Goal: Task Accomplishment & Management: Manage account settings

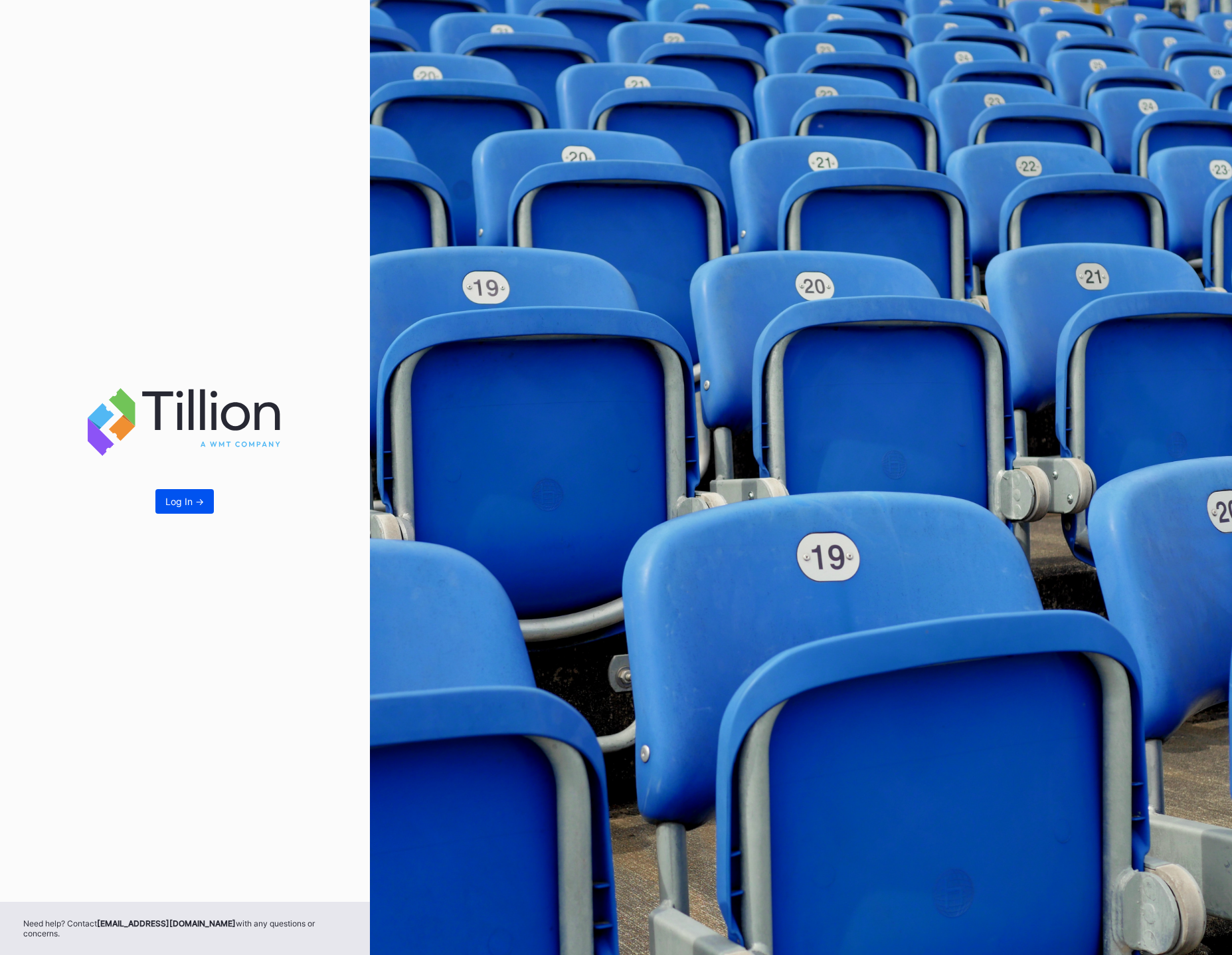
click at [173, 504] on div "Log In ->" at bounding box center [185, 501] width 38 height 11
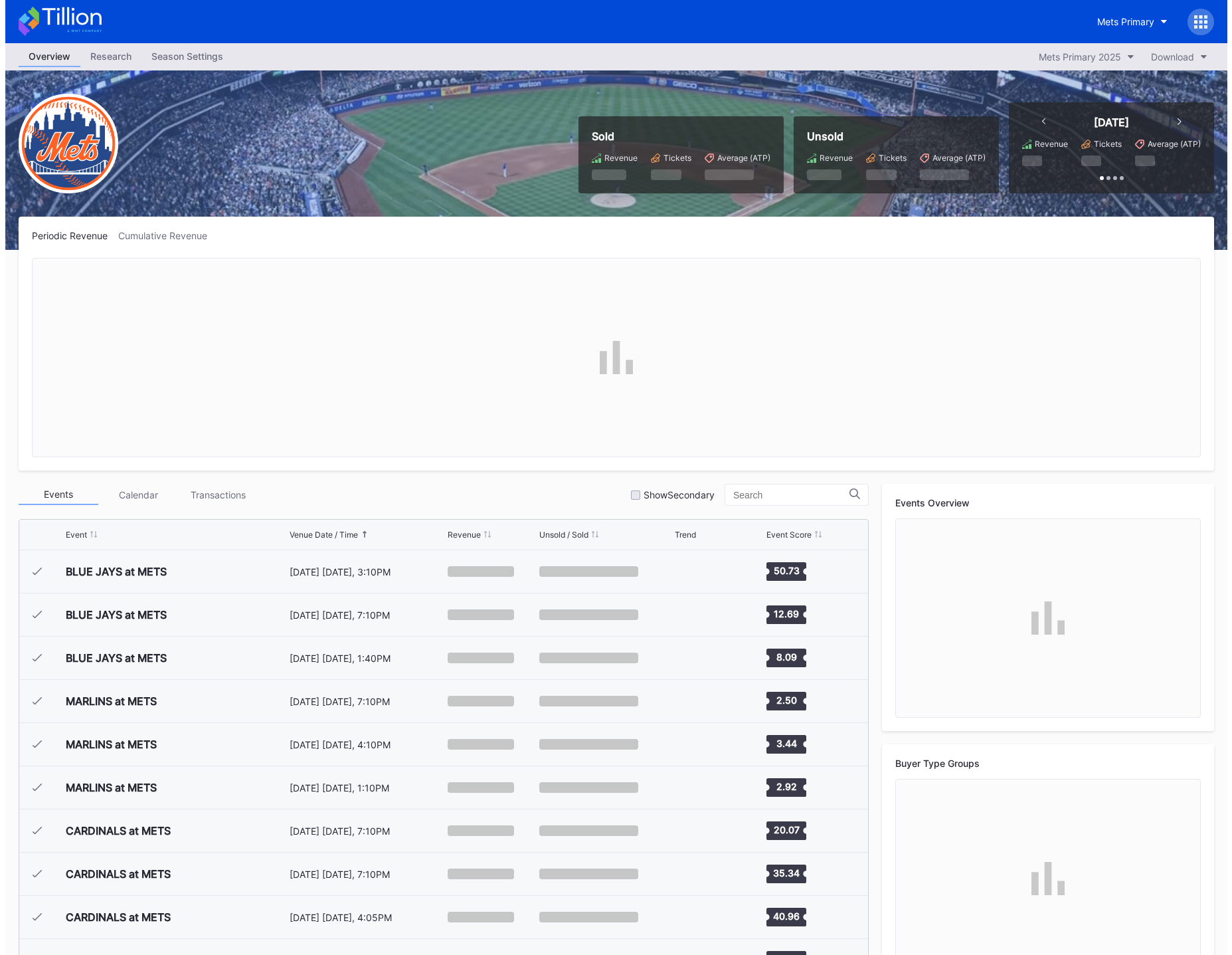
scroll to position [2764, 0]
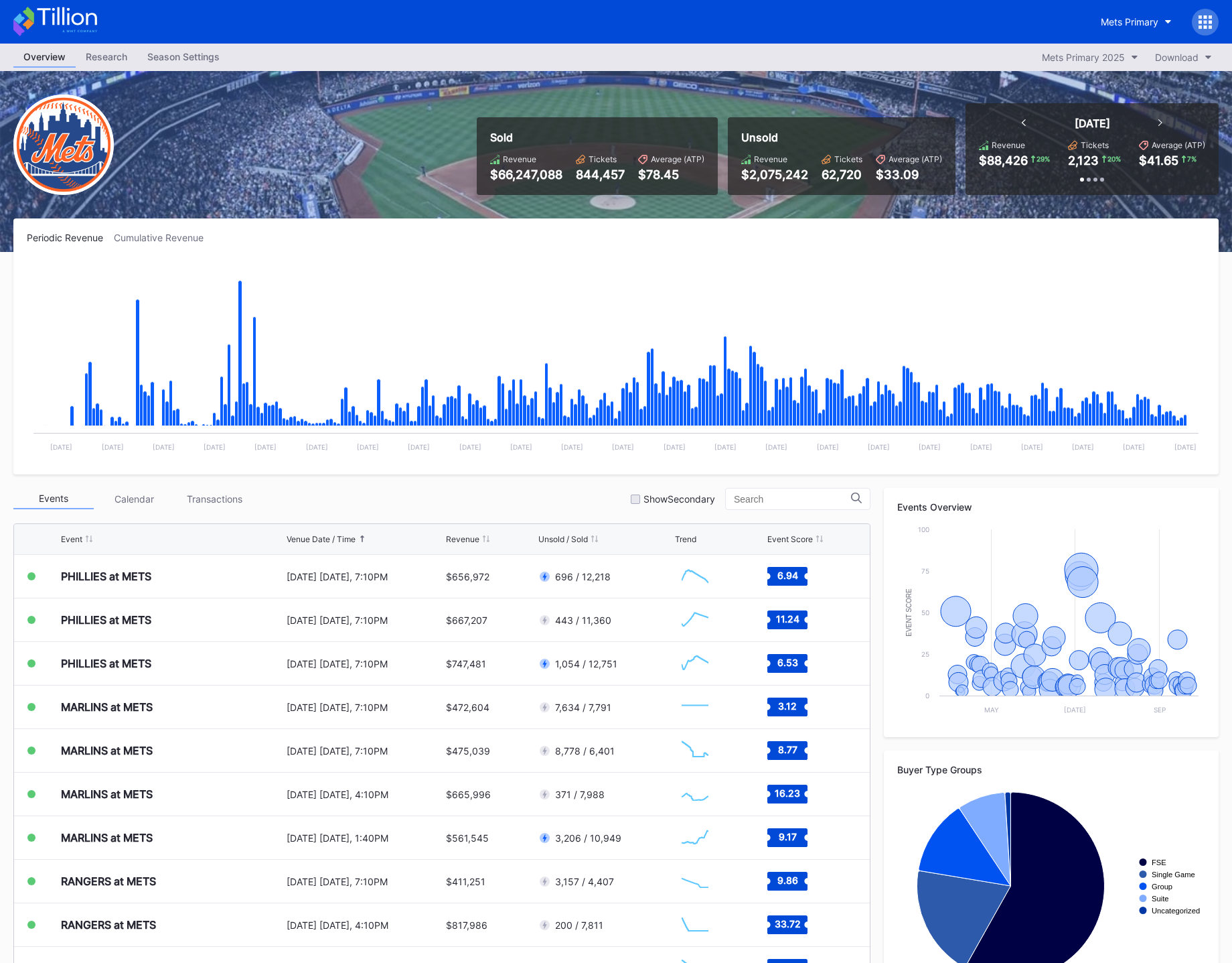
click at [169, 55] on div "Season Settings" at bounding box center [183, 56] width 93 height 20
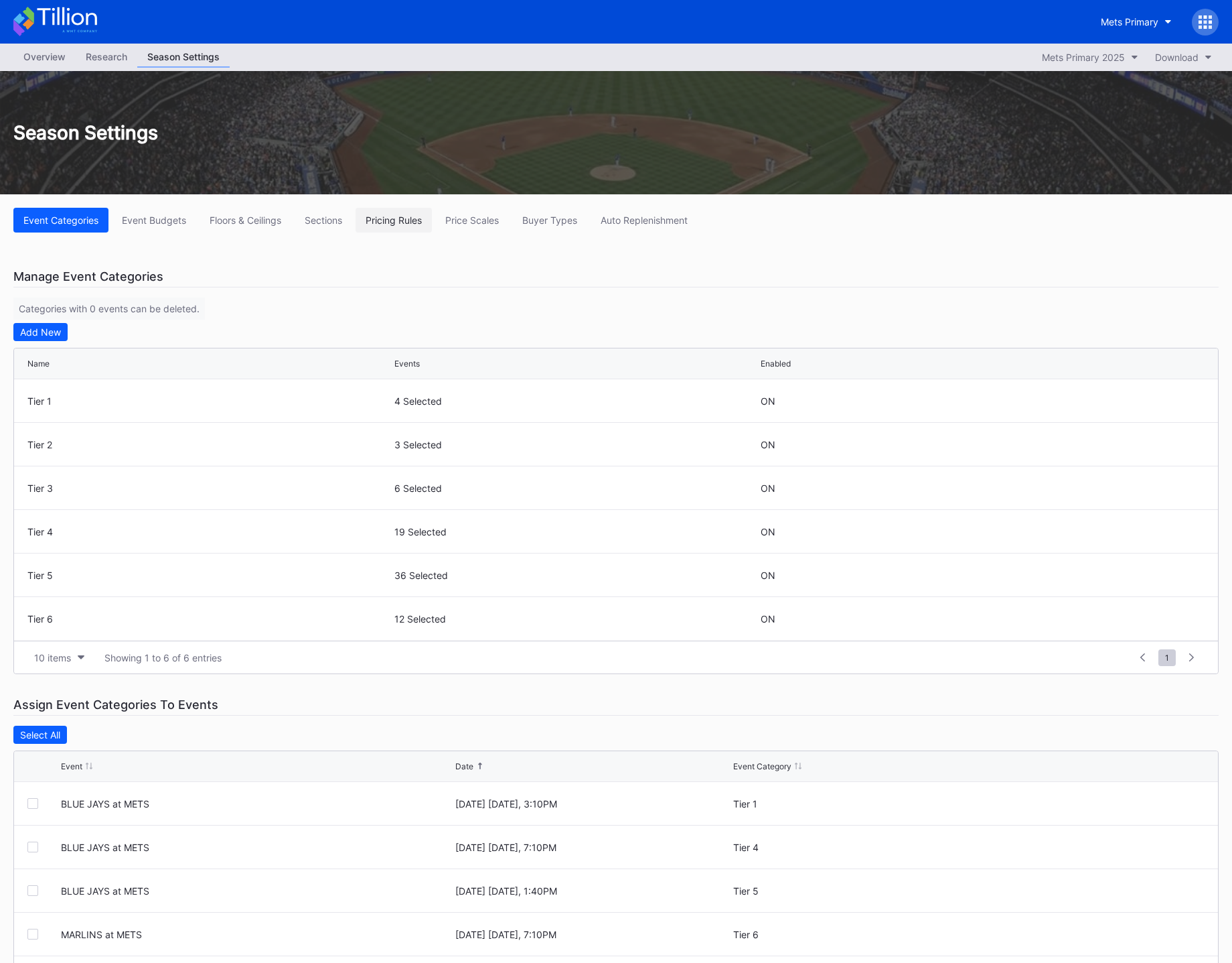
click at [400, 218] on div "Pricing Rules" at bounding box center [394, 220] width 56 height 11
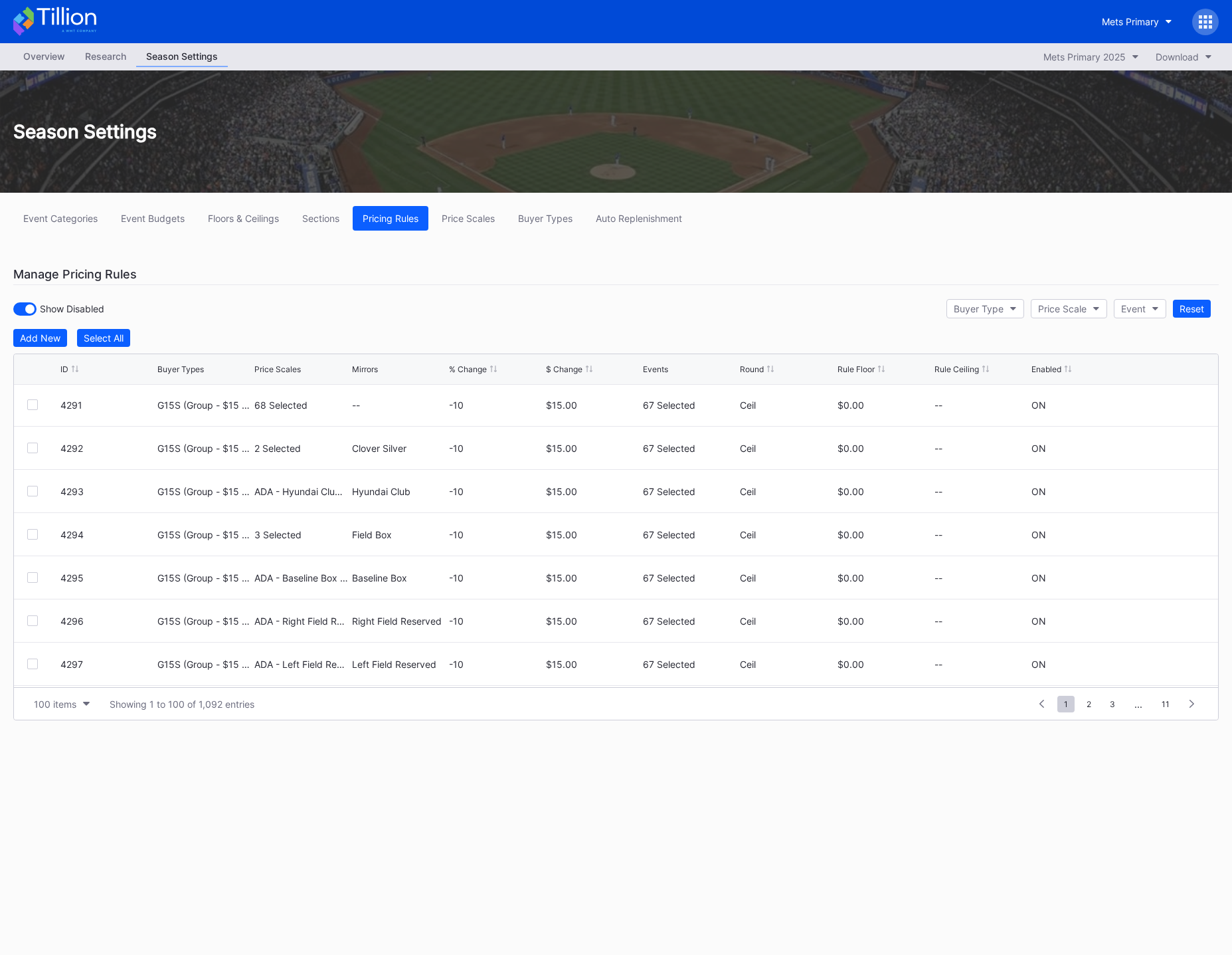
scroll to position [4016, 0]
click at [985, 311] on div "Buyer Type" at bounding box center [978, 309] width 49 height 11
click at [25, 335] on div "Add New" at bounding box center [40, 338] width 41 height 11
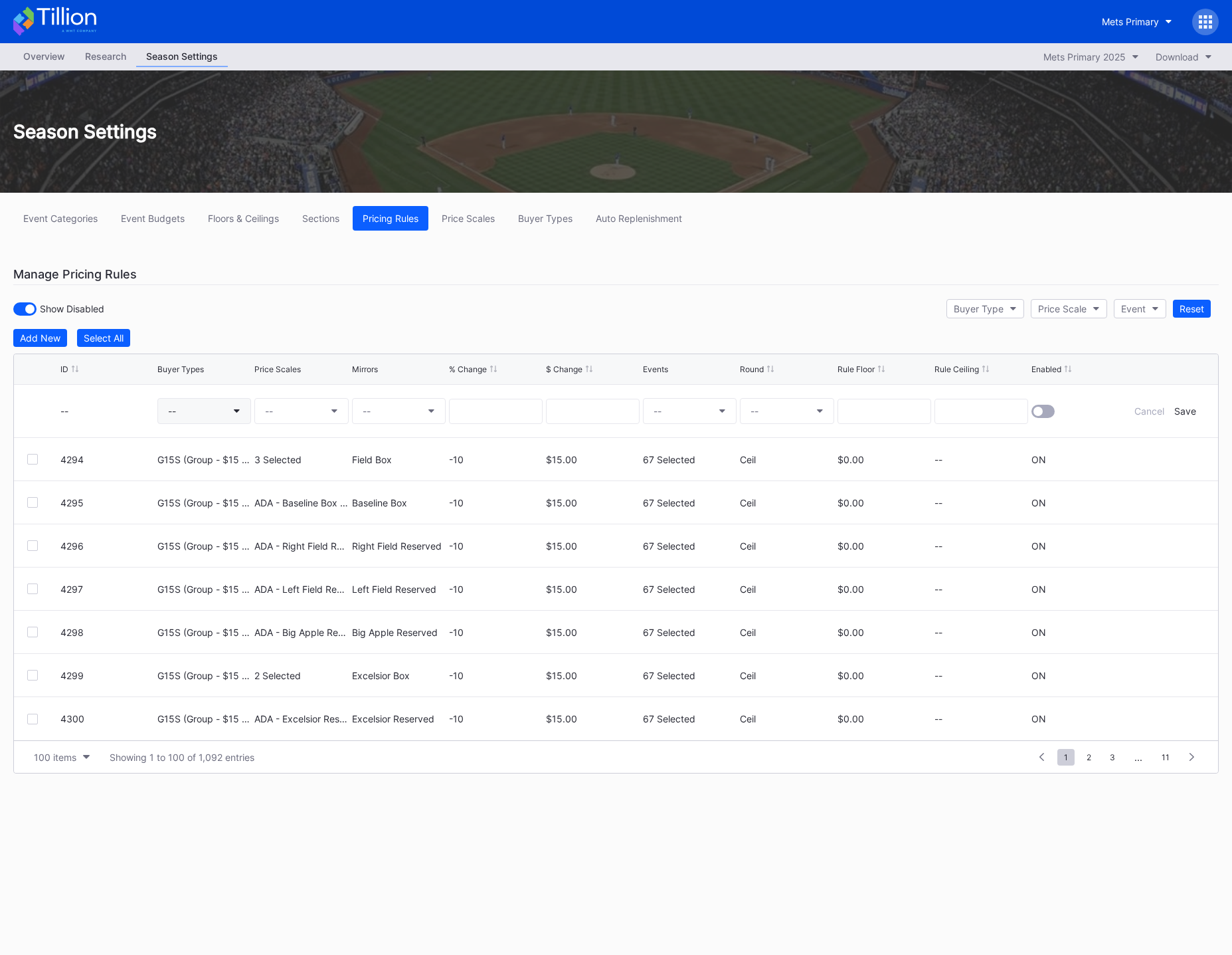
click at [170, 398] on button "--" at bounding box center [203, 411] width 93 height 26
click at [186, 409] on button "--" at bounding box center [203, 411] width 93 height 26
type input "gspi22"
click at [232, 488] on div "GSPI22 ([PERSON_NAME] HR Rec TS Offer)" at bounding box center [283, 488] width 191 height 11
click at [282, 412] on button "--" at bounding box center [301, 411] width 93 height 26
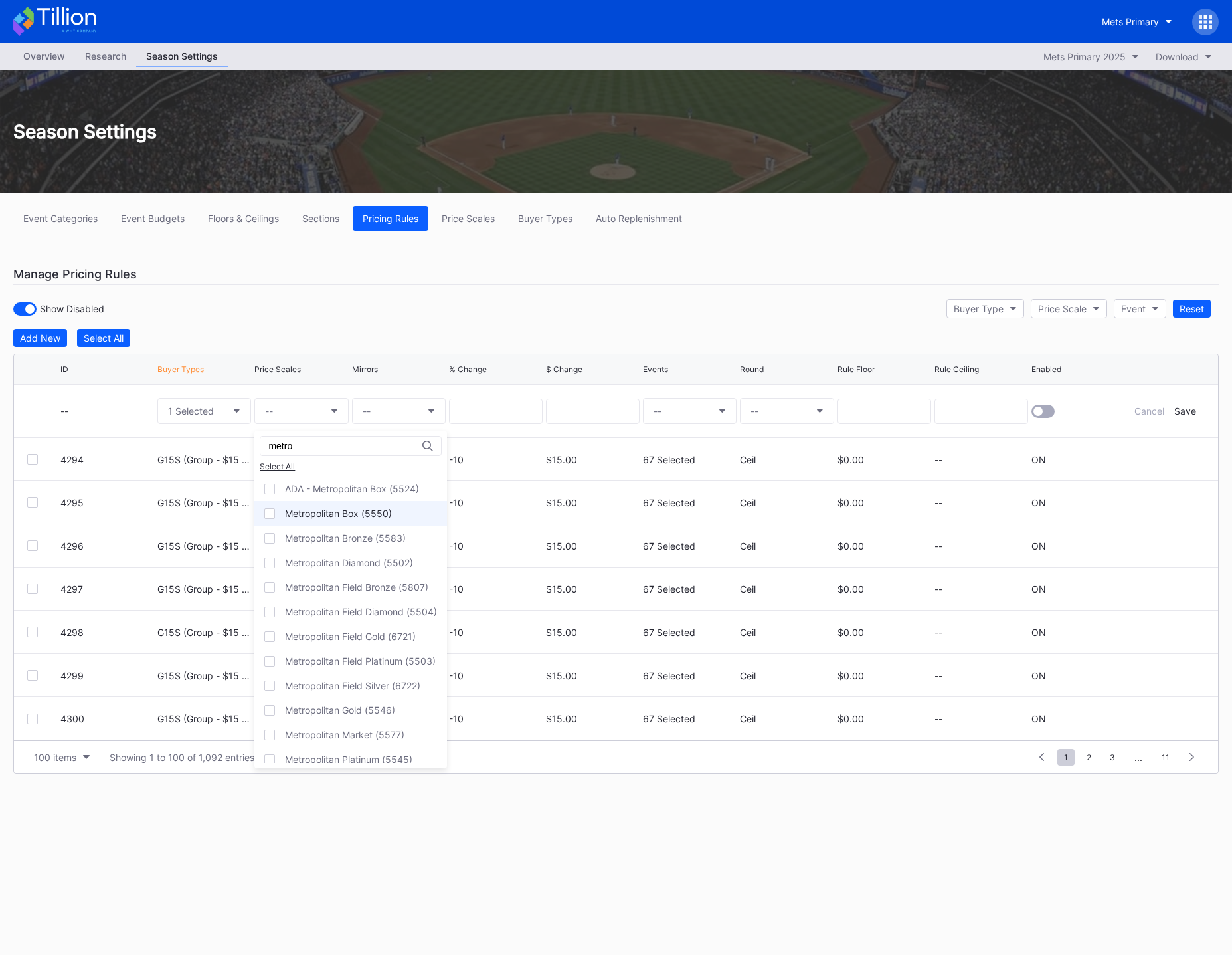
click at [318, 513] on div "Metropolitan Box (5550)" at bounding box center [338, 513] width 107 height 11
drag, startPoint x: 314, startPoint y: 445, endPoint x: 46, endPoint y: 437, distance: 268.1
click at [46, 437] on div "metro Select All ADA - [GEOGRAPHIC_DATA] (5524) Metropolitan Box (5550) Metropo…" at bounding box center [616, 478] width 1232 height 955
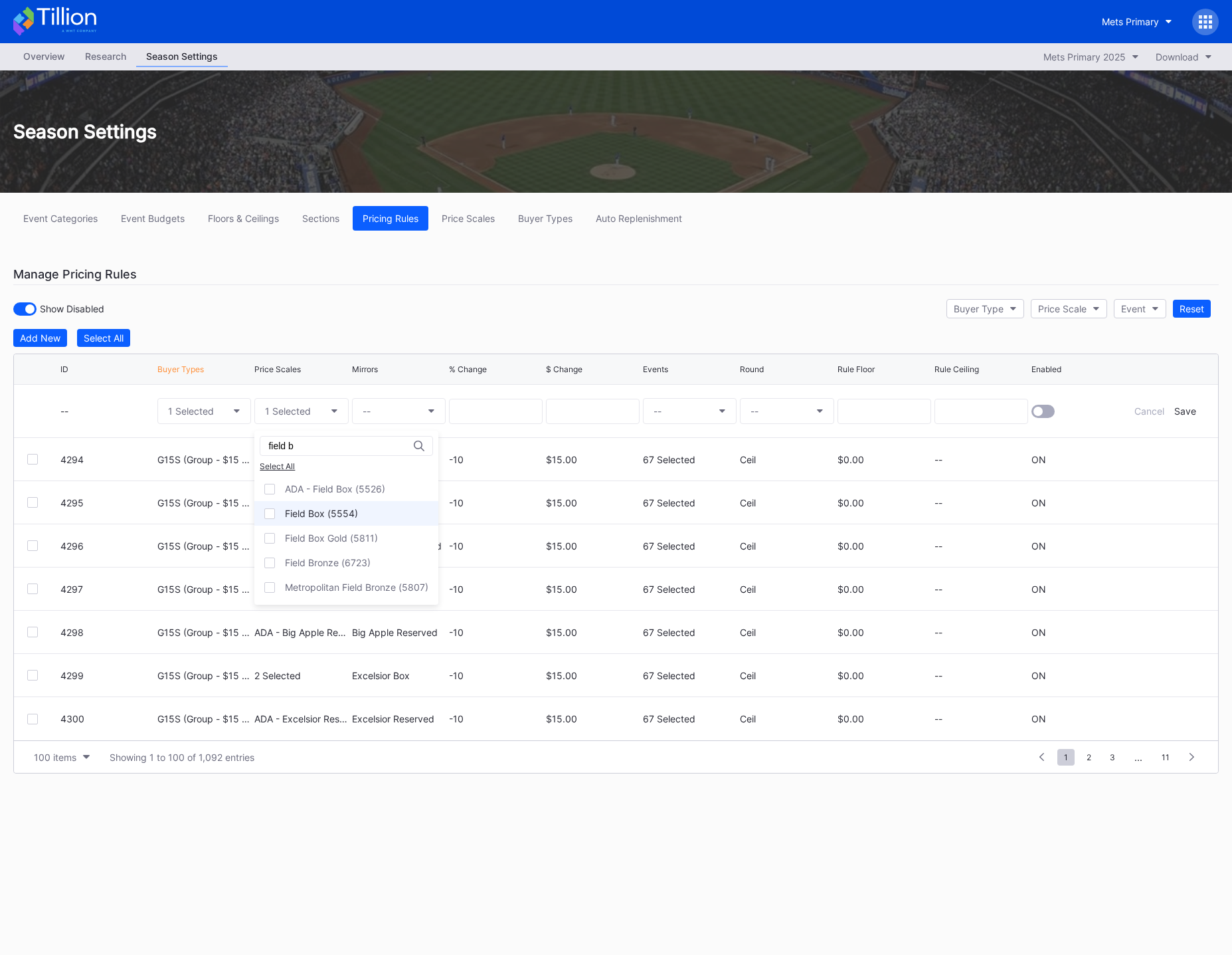
type input "field b"
click at [345, 511] on div "Field Box (5554)" at bounding box center [321, 513] width 73 height 11
click at [501, 408] on input at bounding box center [495, 412] width 93 height 25
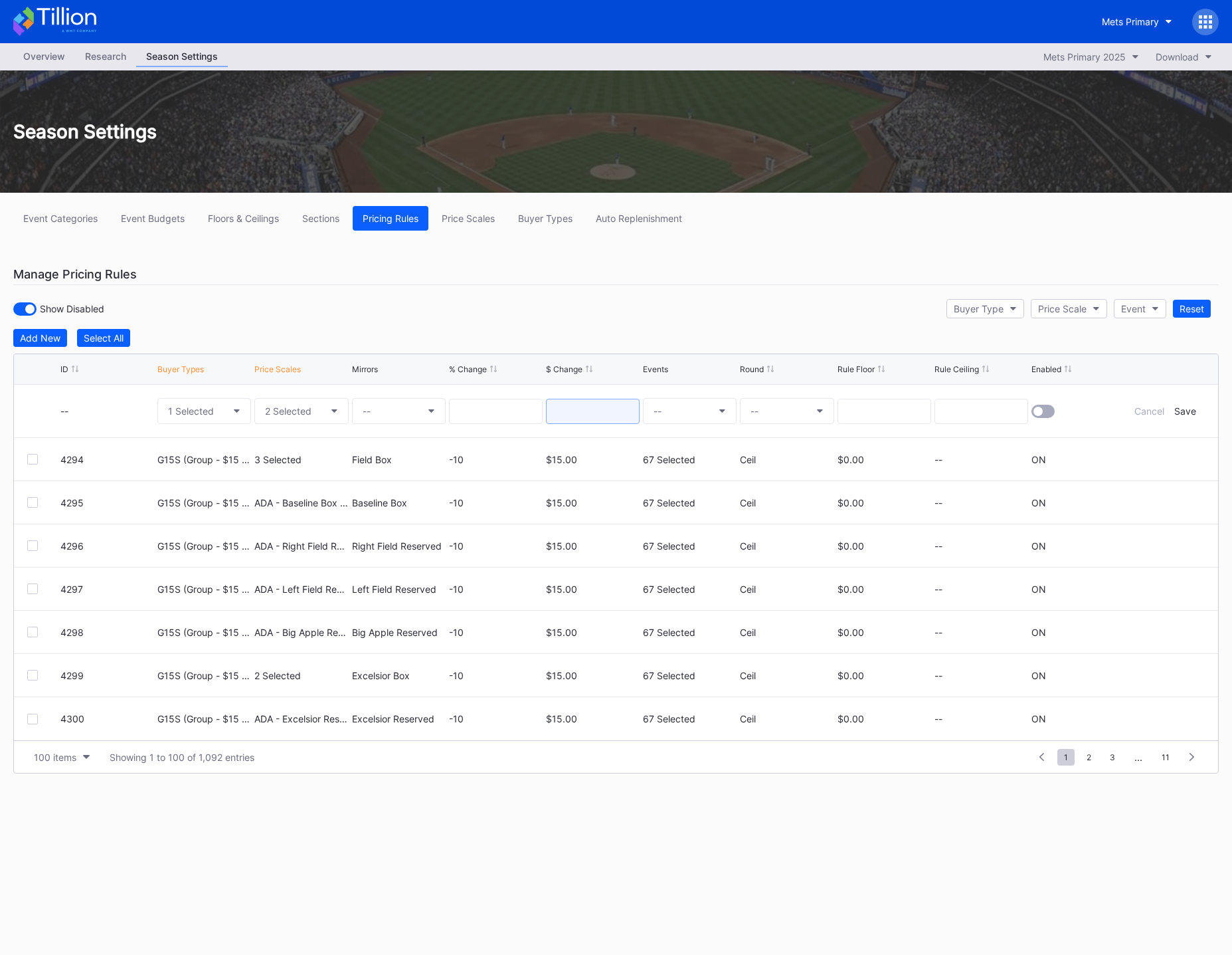
click at [590, 404] on input at bounding box center [592, 412] width 93 height 25
type input "20.00"
click at [702, 414] on button "--" at bounding box center [689, 411] width 93 height 26
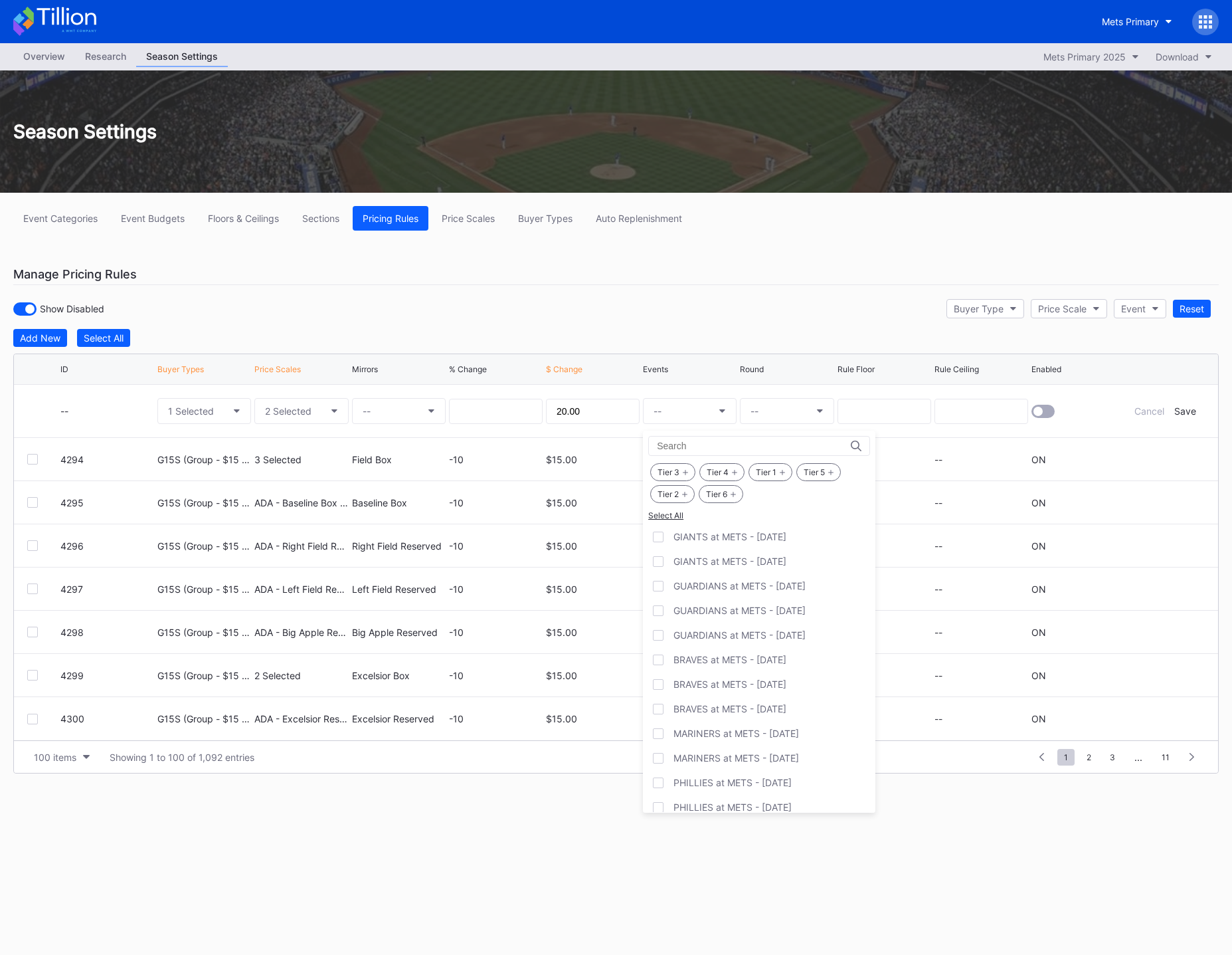
scroll to position [1462, 0]
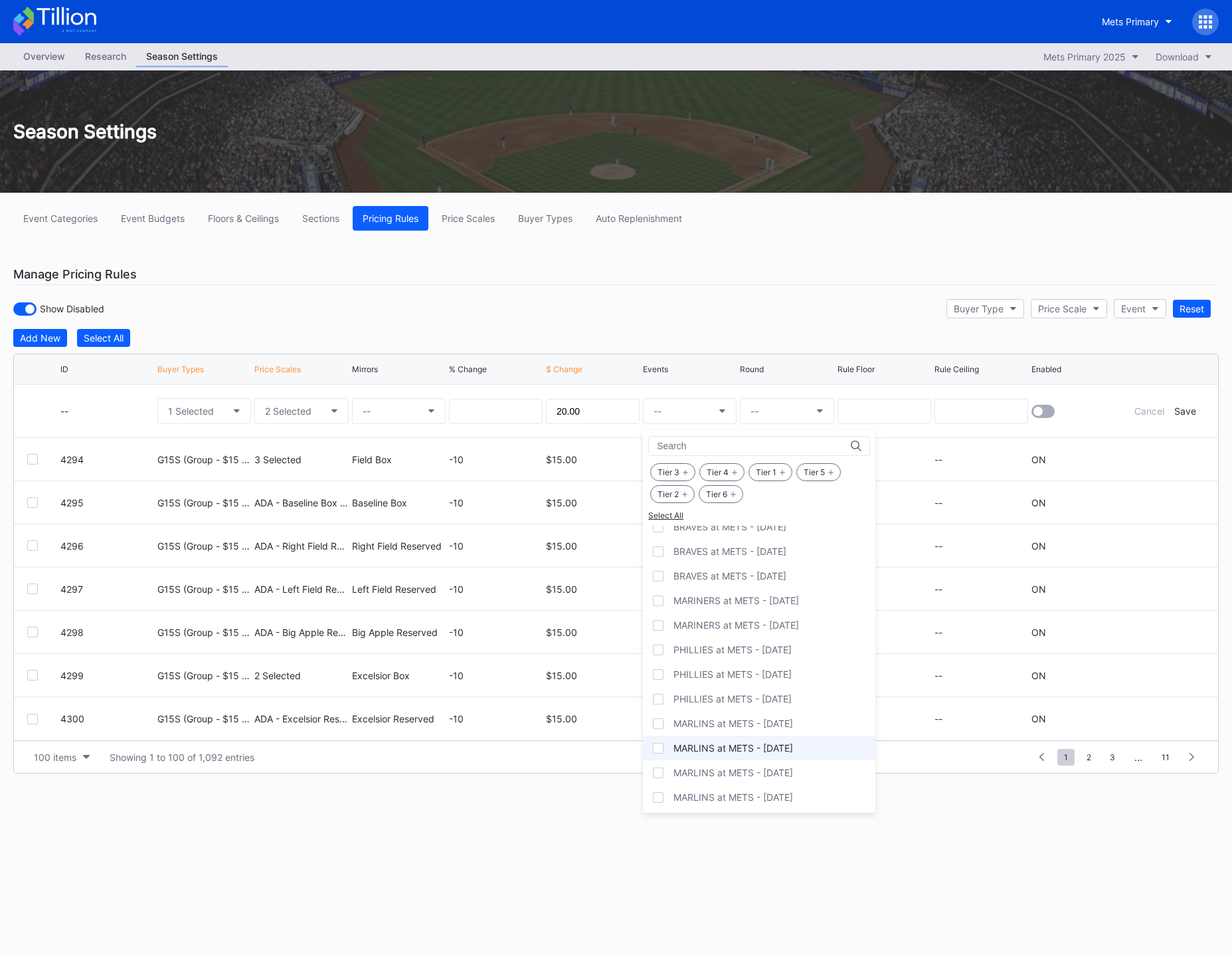
click at [722, 749] on div "MARLINS at METS - [DATE]" at bounding box center [733, 748] width 119 height 11
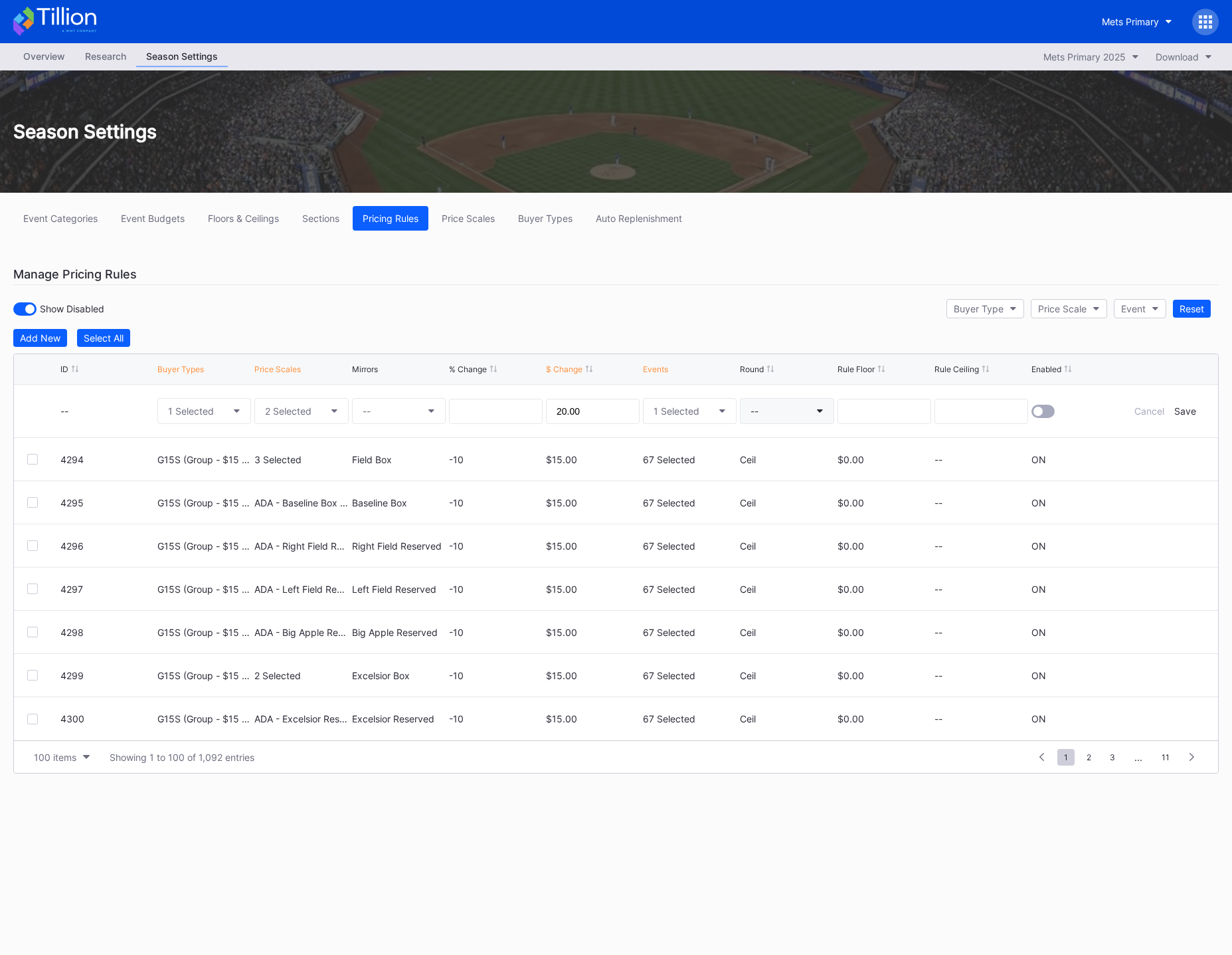
click at [772, 412] on button "--" at bounding box center [786, 411] width 93 height 26
click at [770, 446] on div "None" at bounding box center [762, 448] width 24 height 11
click at [861, 416] on input at bounding box center [884, 412] width 93 height 25
type input "0.00"
click at [993, 416] on input at bounding box center [981, 412] width 93 height 25
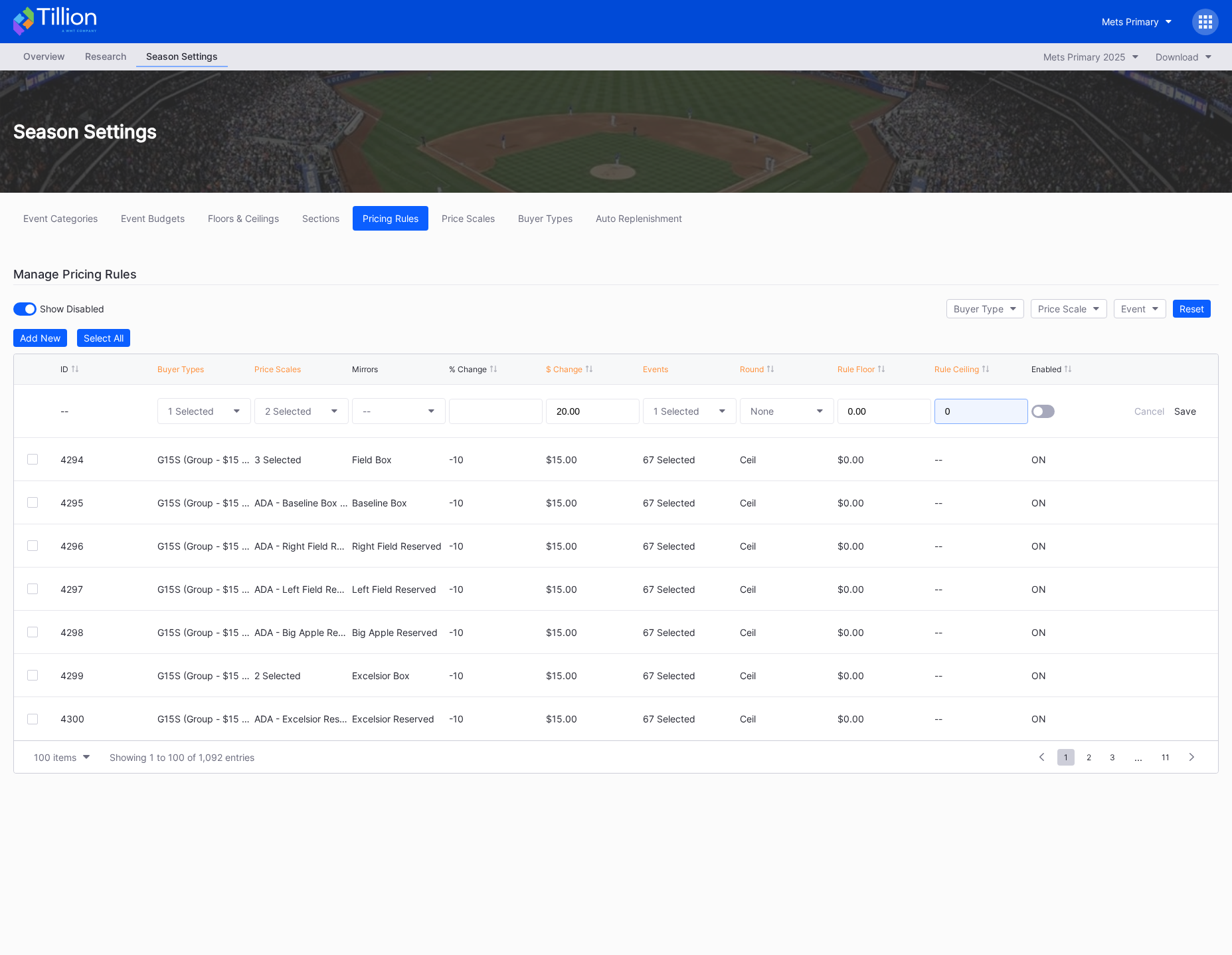
type input "0"
click at [1045, 412] on div at bounding box center [1044, 411] width 24 height 13
click at [1183, 412] on div "Save" at bounding box center [1186, 411] width 22 height 11
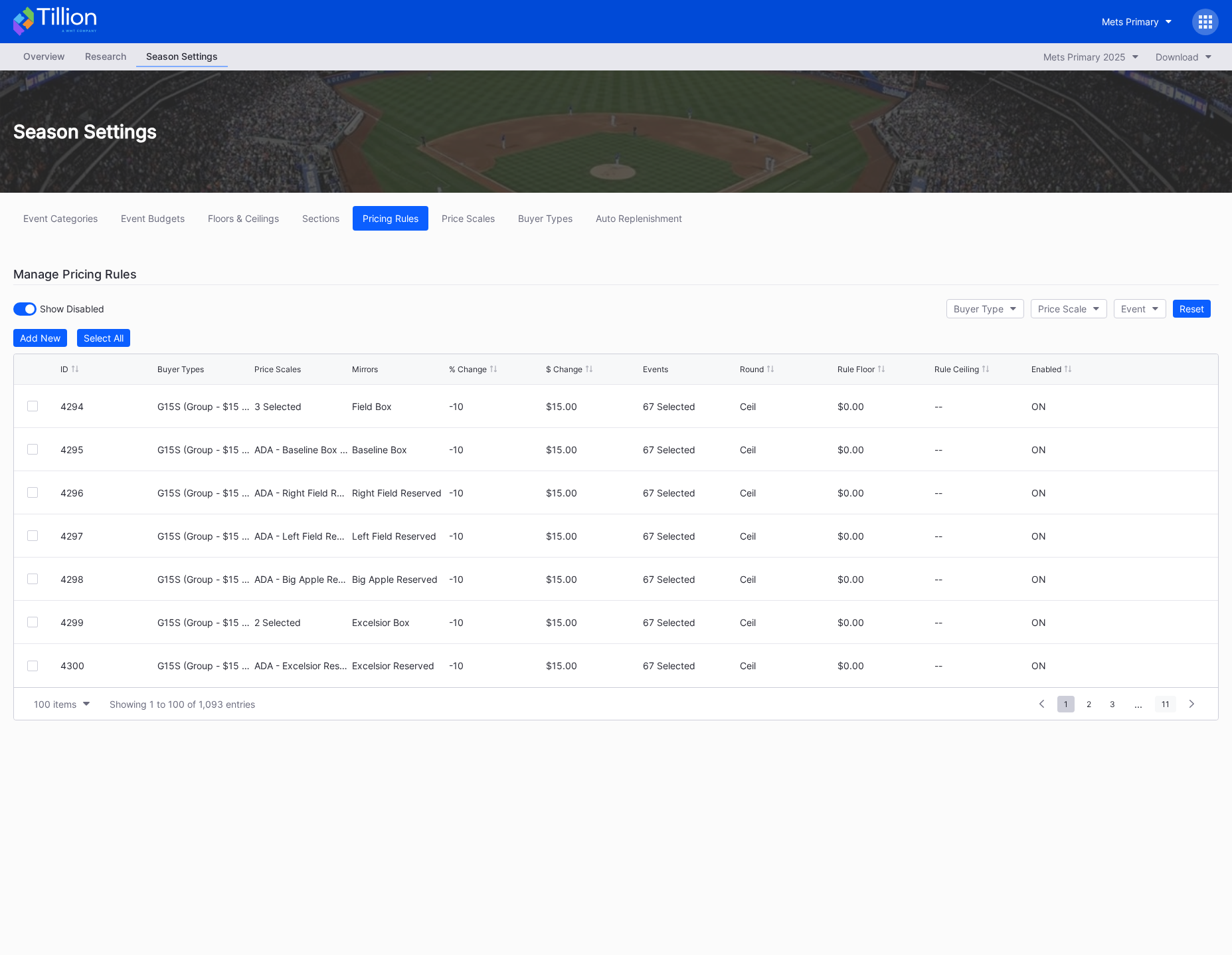
click at [1166, 703] on span "11" at bounding box center [1165, 704] width 21 height 16
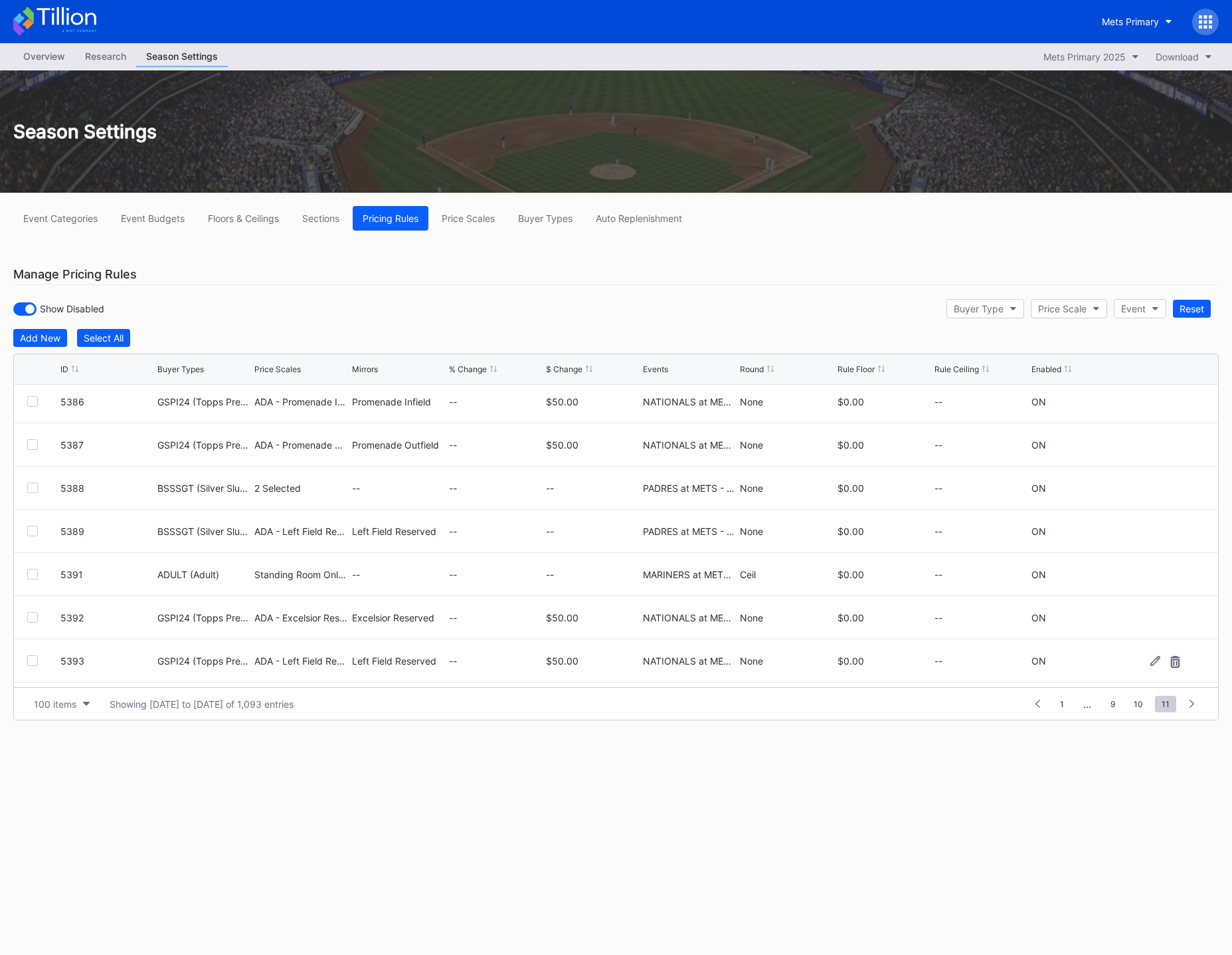
scroll to position [3714, 0]
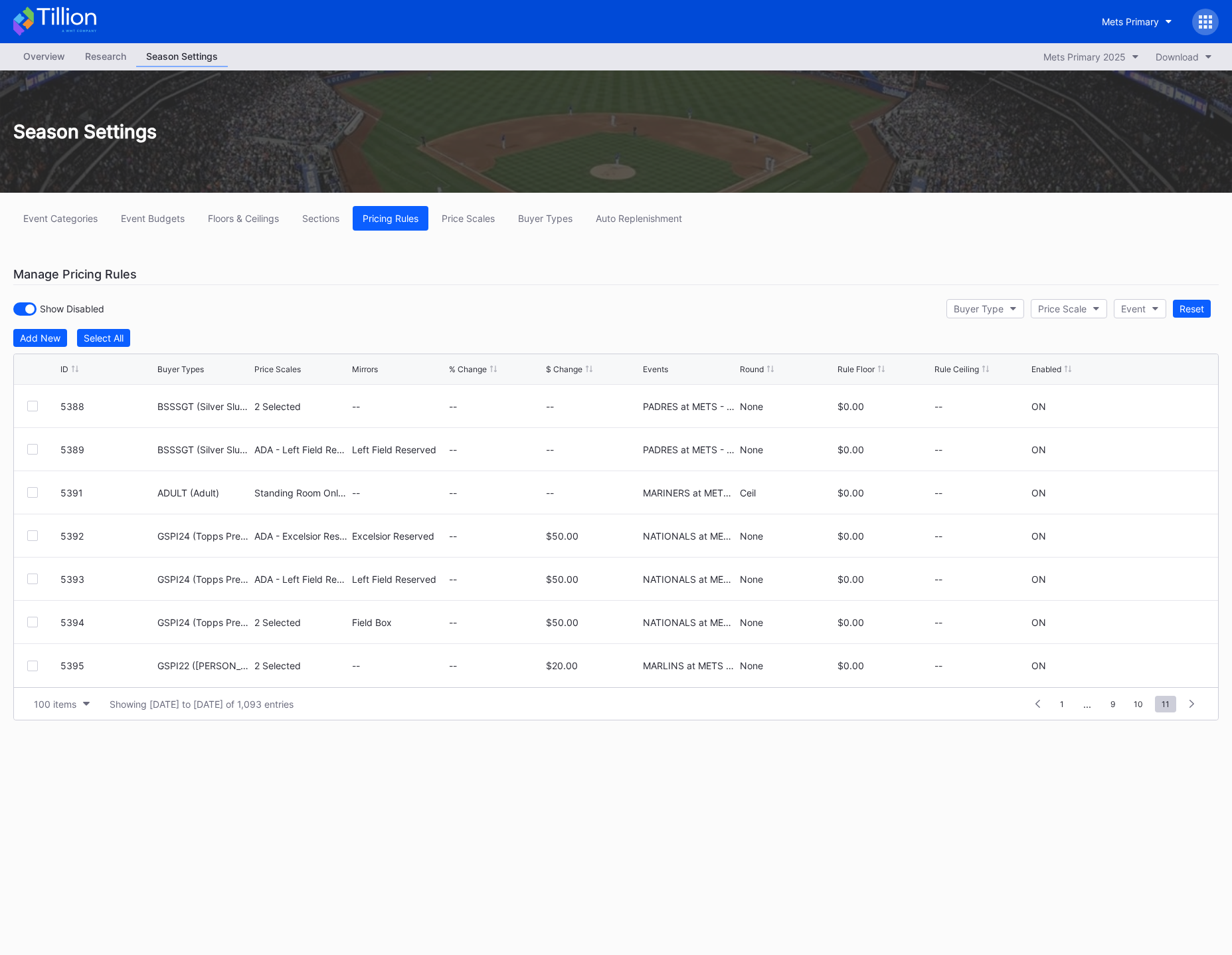
click at [714, 814] on div "Overview Research Season Settings Mets Primary 2025 Download Season Settings Ev…" at bounding box center [616, 499] width 1232 height 912
click at [39, 342] on div "Add New" at bounding box center [40, 338] width 41 height 11
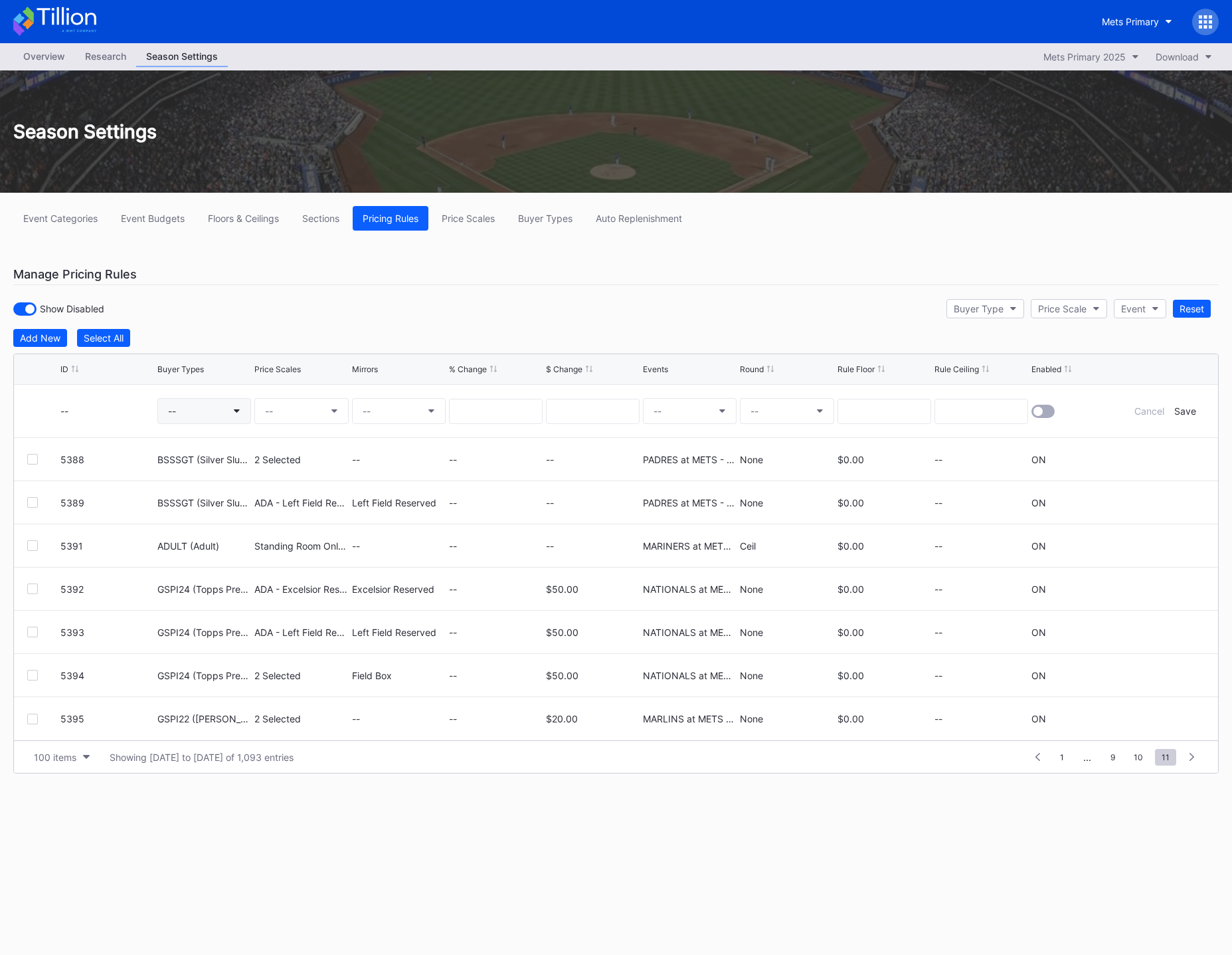
click at [203, 415] on button "--" at bounding box center [203, 411] width 93 height 26
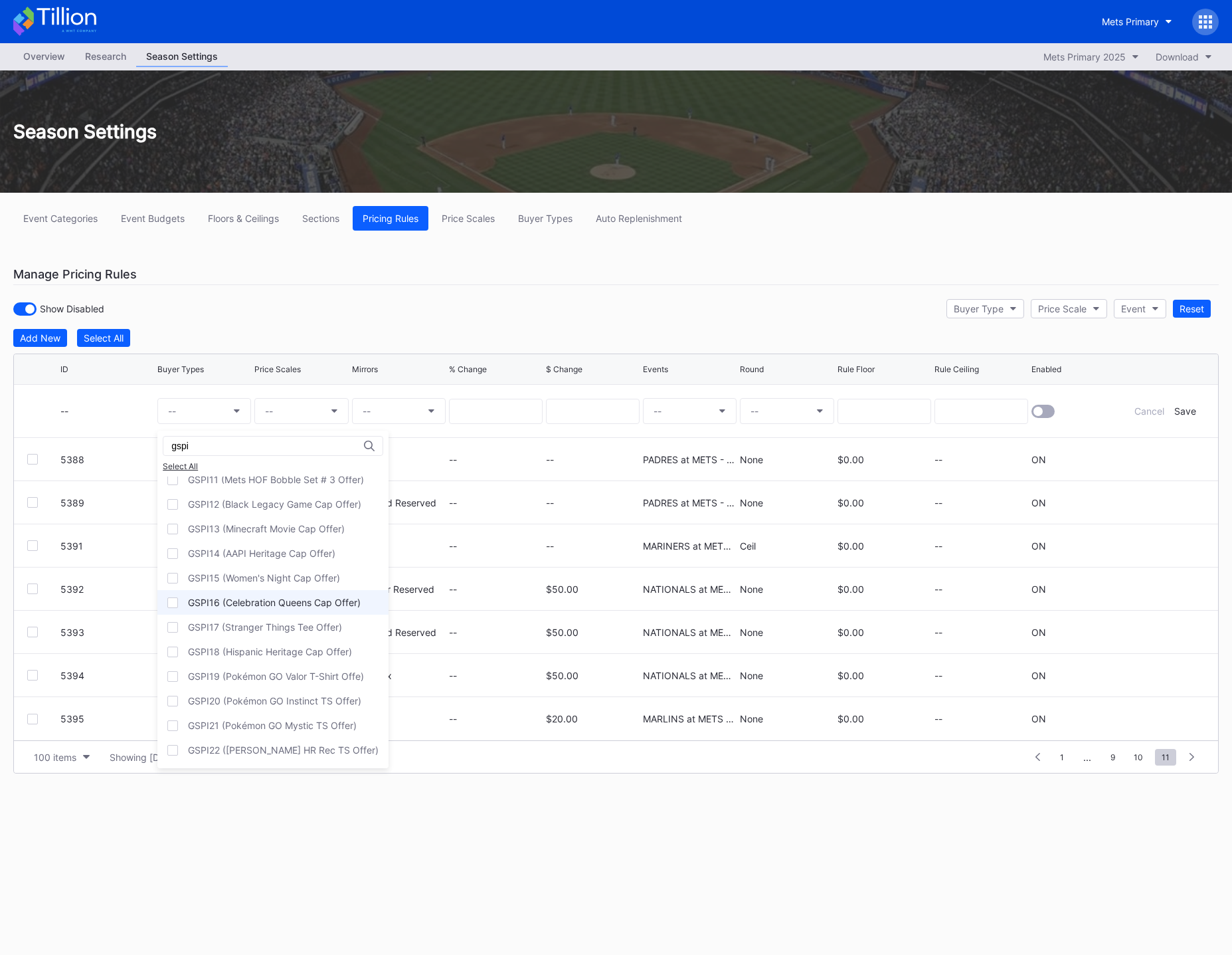
scroll to position [67, 0]
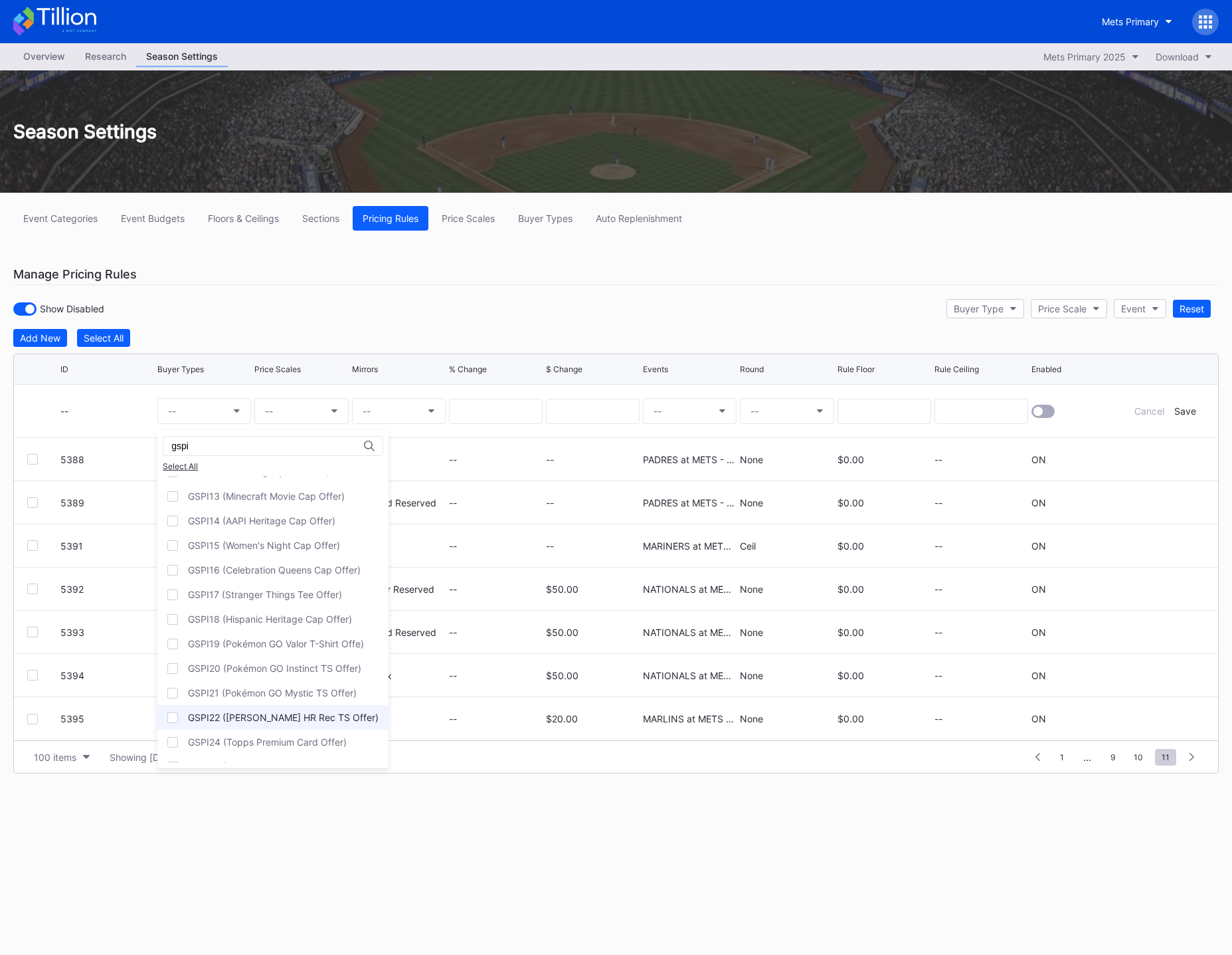
type input "gspi"
click at [240, 717] on div "GSPI22 ([PERSON_NAME] HR Rec TS Offer)" at bounding box center [283, 717] width 191 height 11
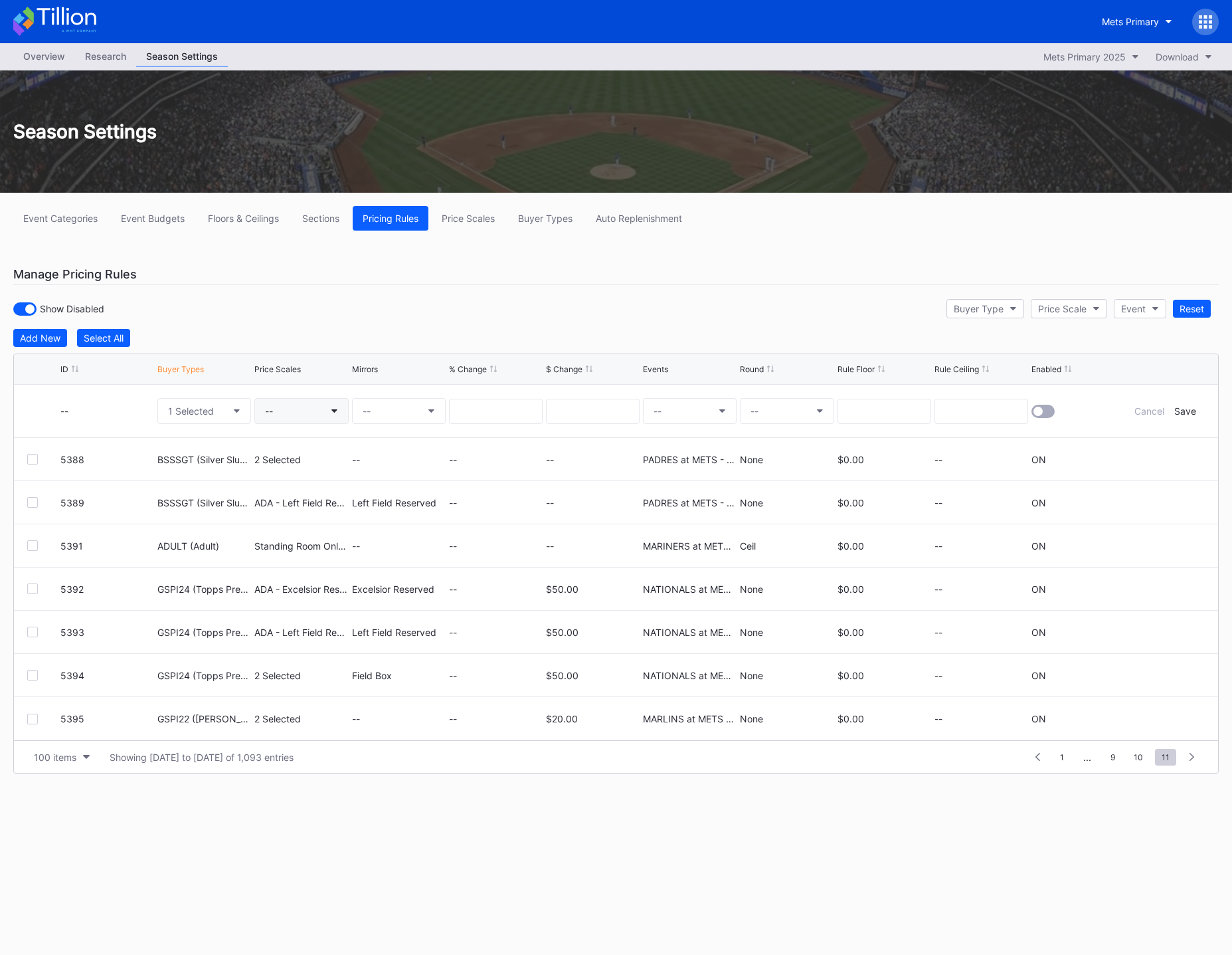
click at [287, 409] on button "--" at bounding box center [301, 411] width 93 height 26
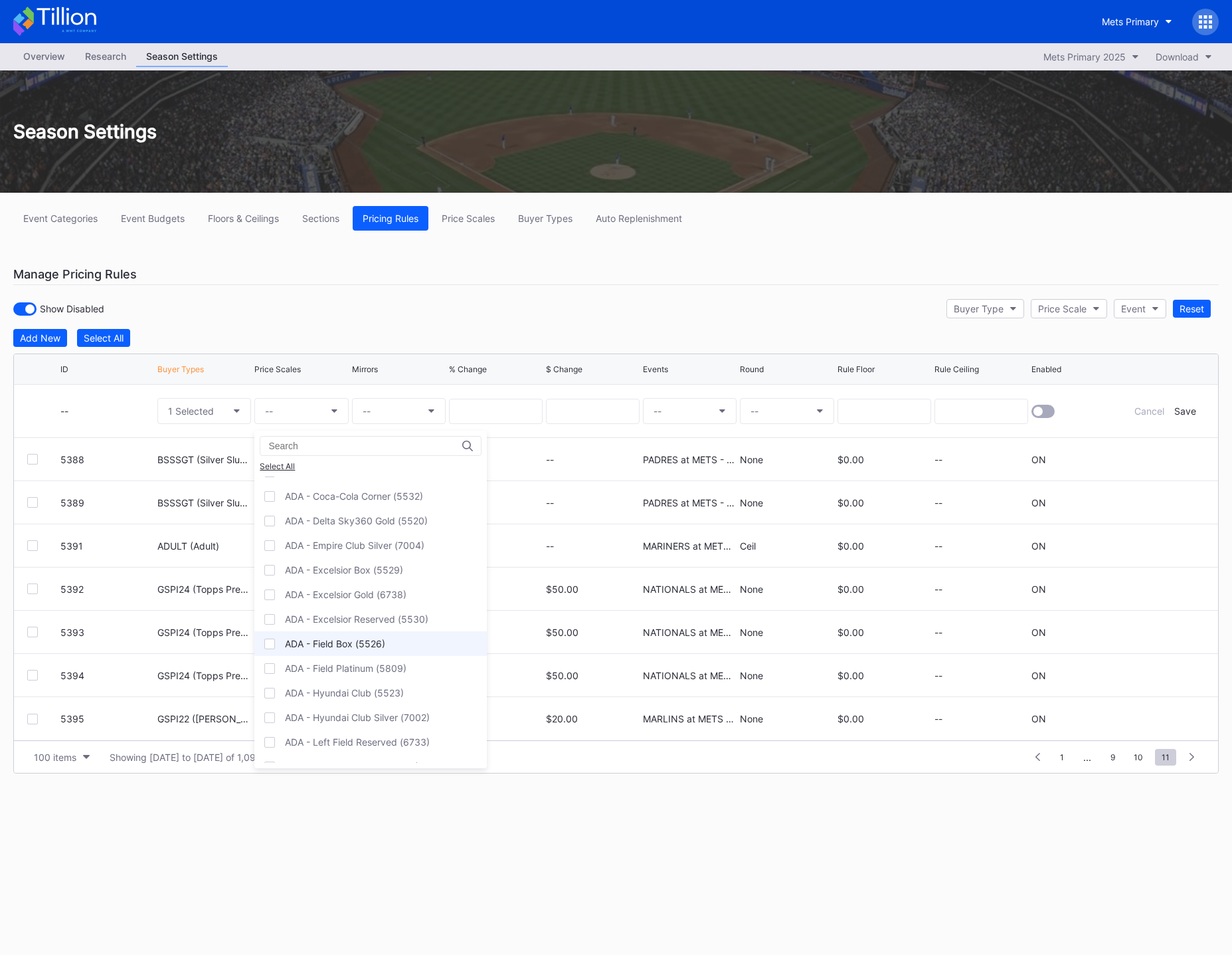
click at [322, 643] on div "ADA - Field Box (5526)" at bounding box center [335, 643] width 101 height 11
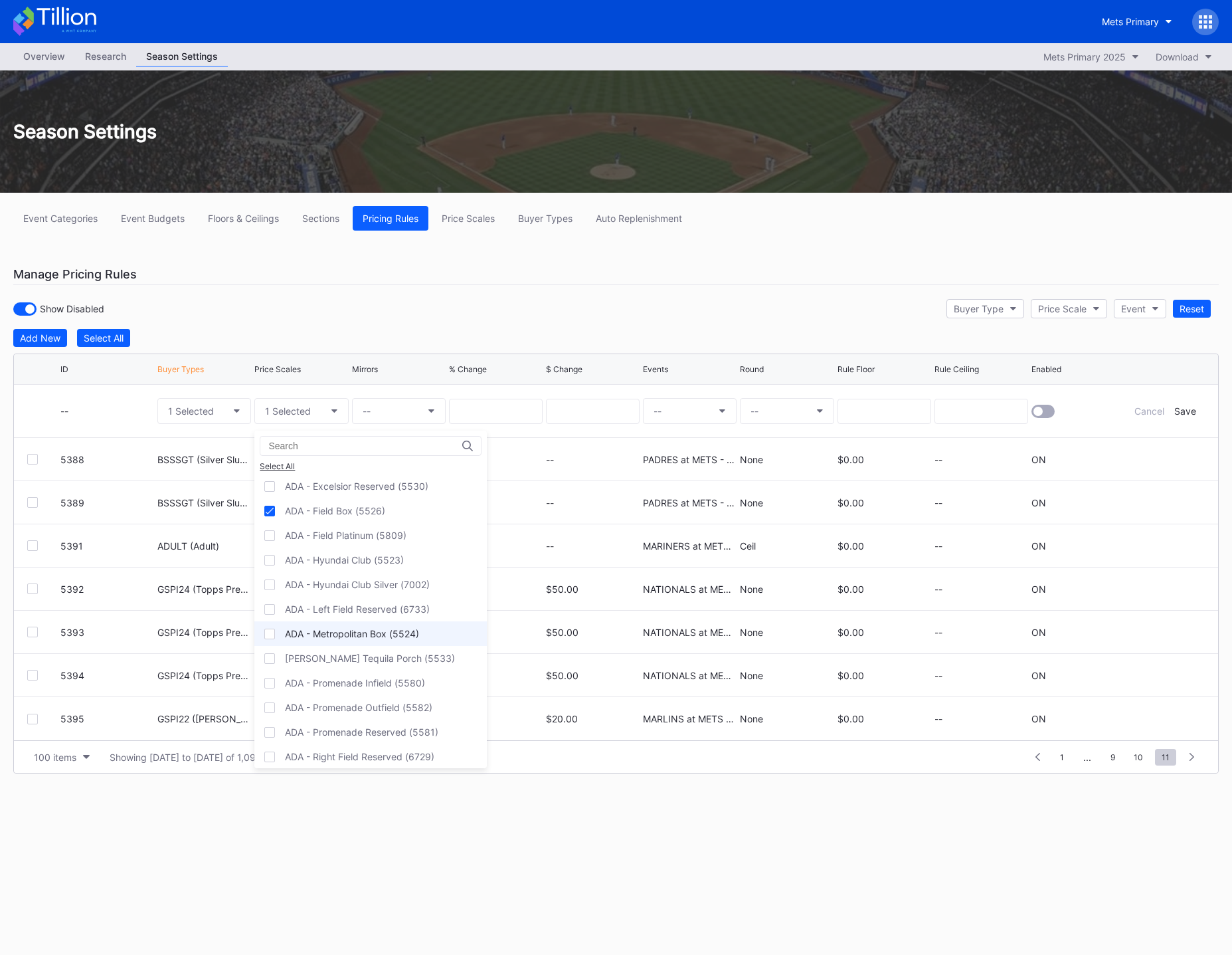
click at [331, 633] on div "ADA - Metropolitan Box (5524)" at bounding box center [352, 633] width 134 height 11
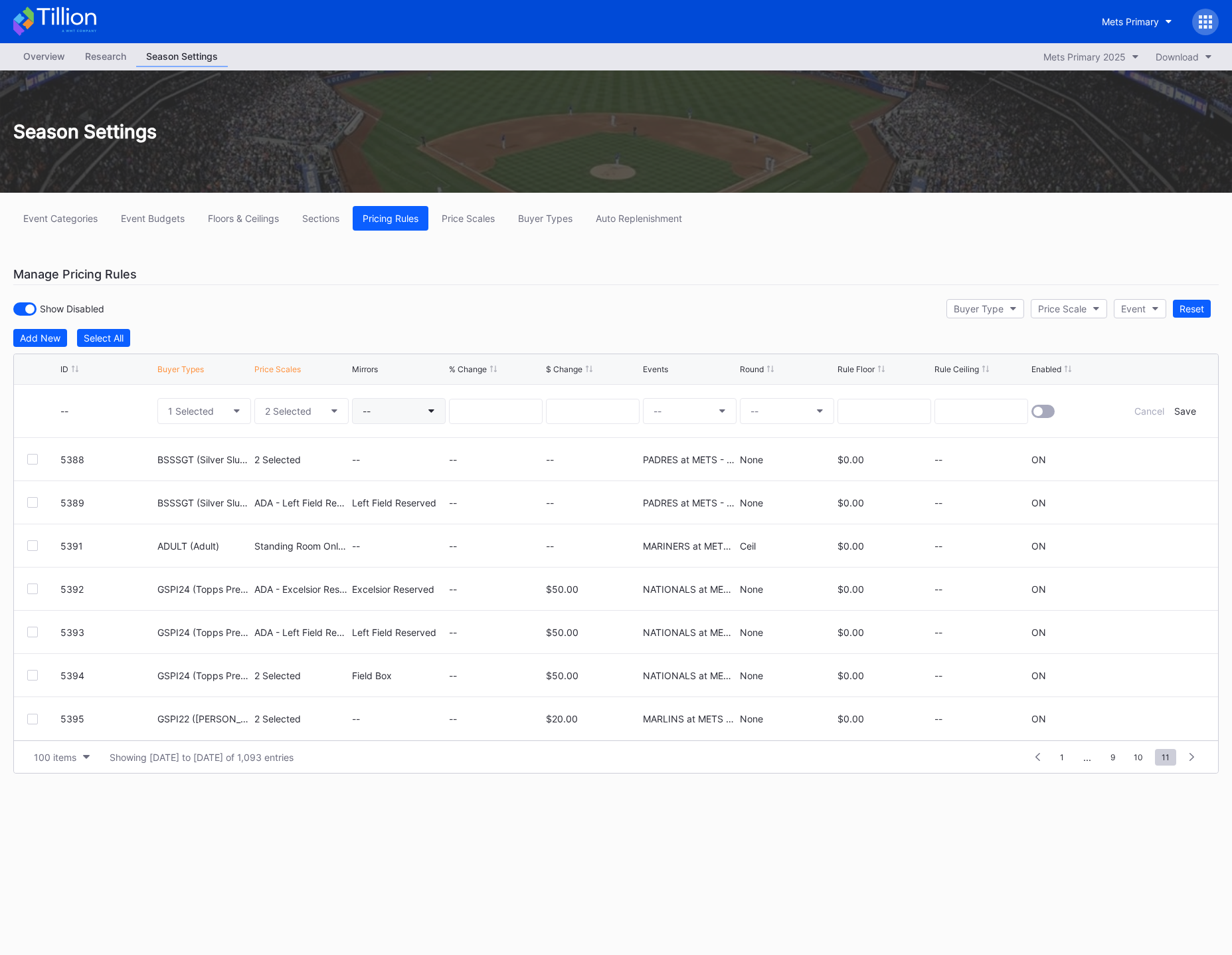
click at [408, 419] on button "--" at bounding box center [398, 411] width 93 height 26
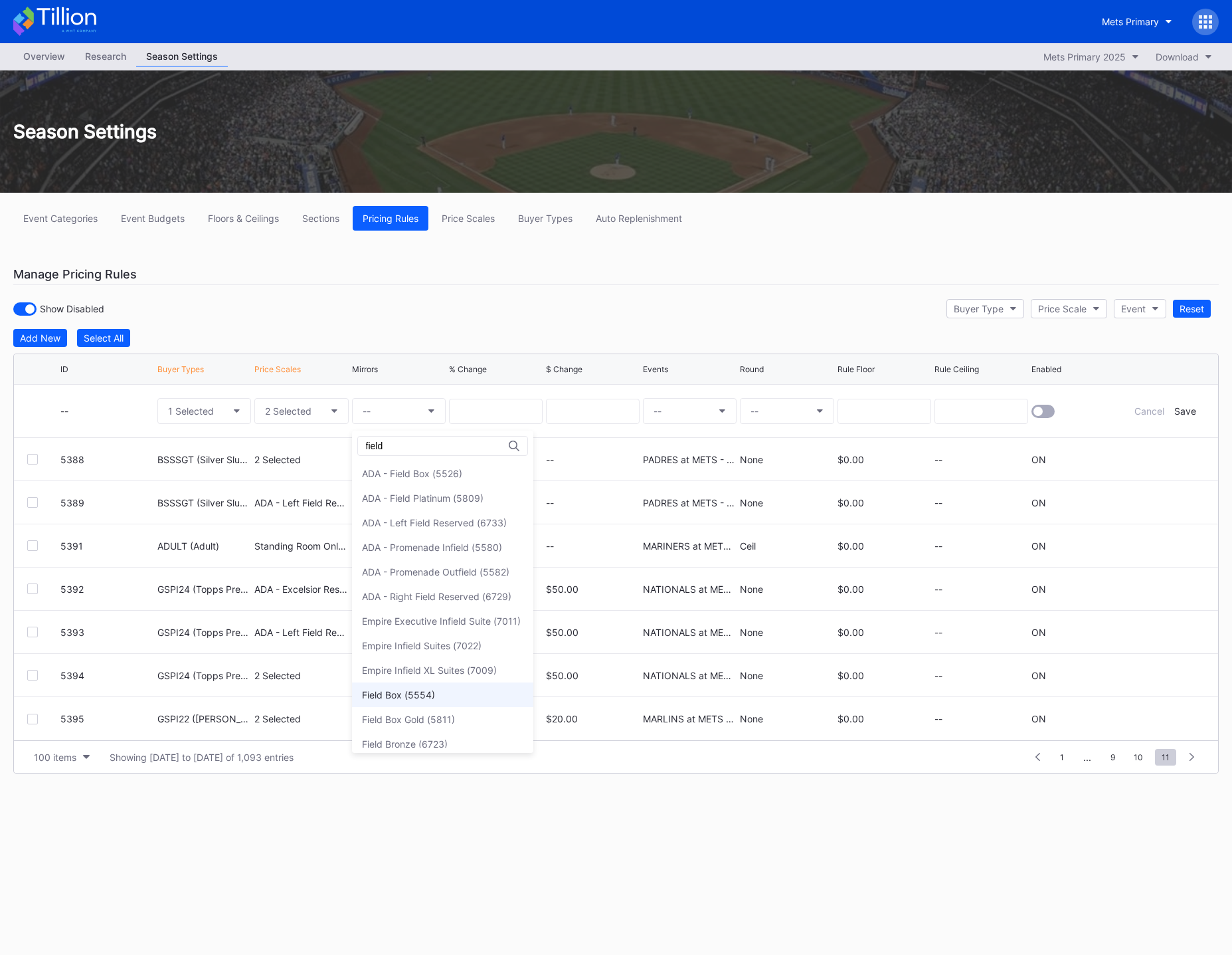
type input "field"
click at [411, 700] on div "Field Box (5554)" at bounding box center [398, 694] width 73 height 11
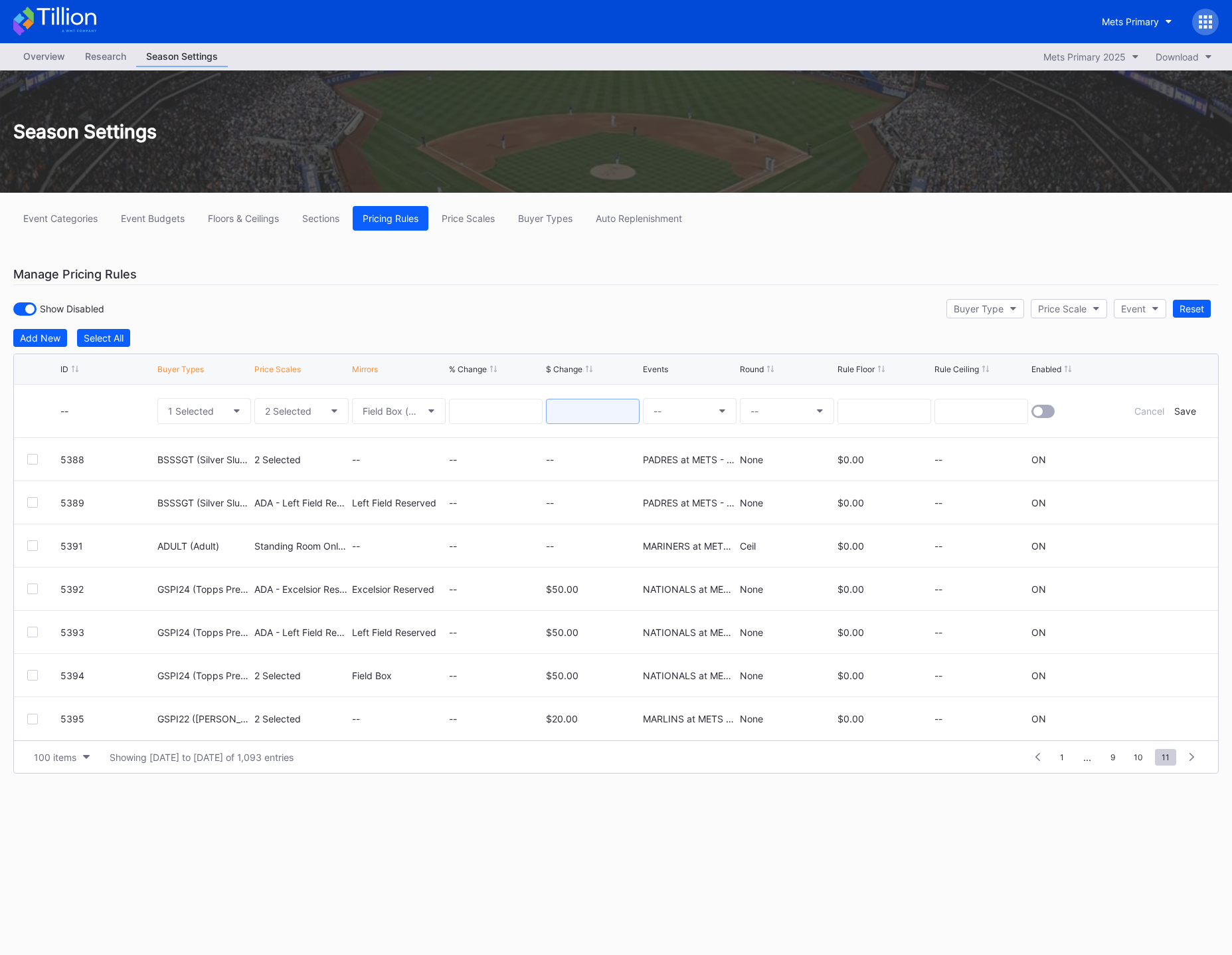
click at [611, 408] on input at bounding box center [592, 412] width 93 height 25
type input "20.00"
click at [676, 415] on button "--" at bounding box center [689, 411] width 93 height 26
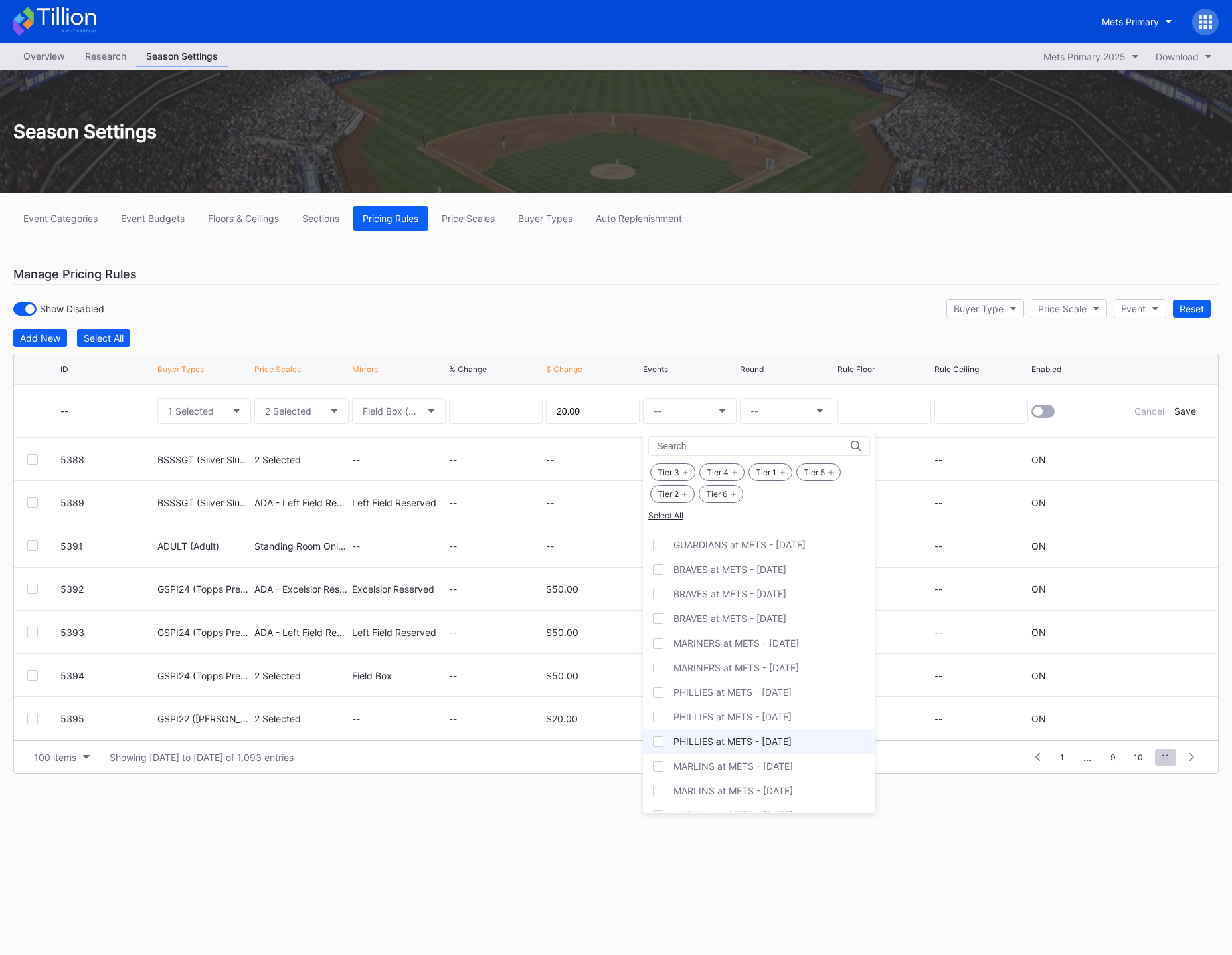
scroll to position [1462, 0]
click at [726, 754] on div "MARLINS at METS - [DATE]" at bounding box center [759, 747] width 232 height 24
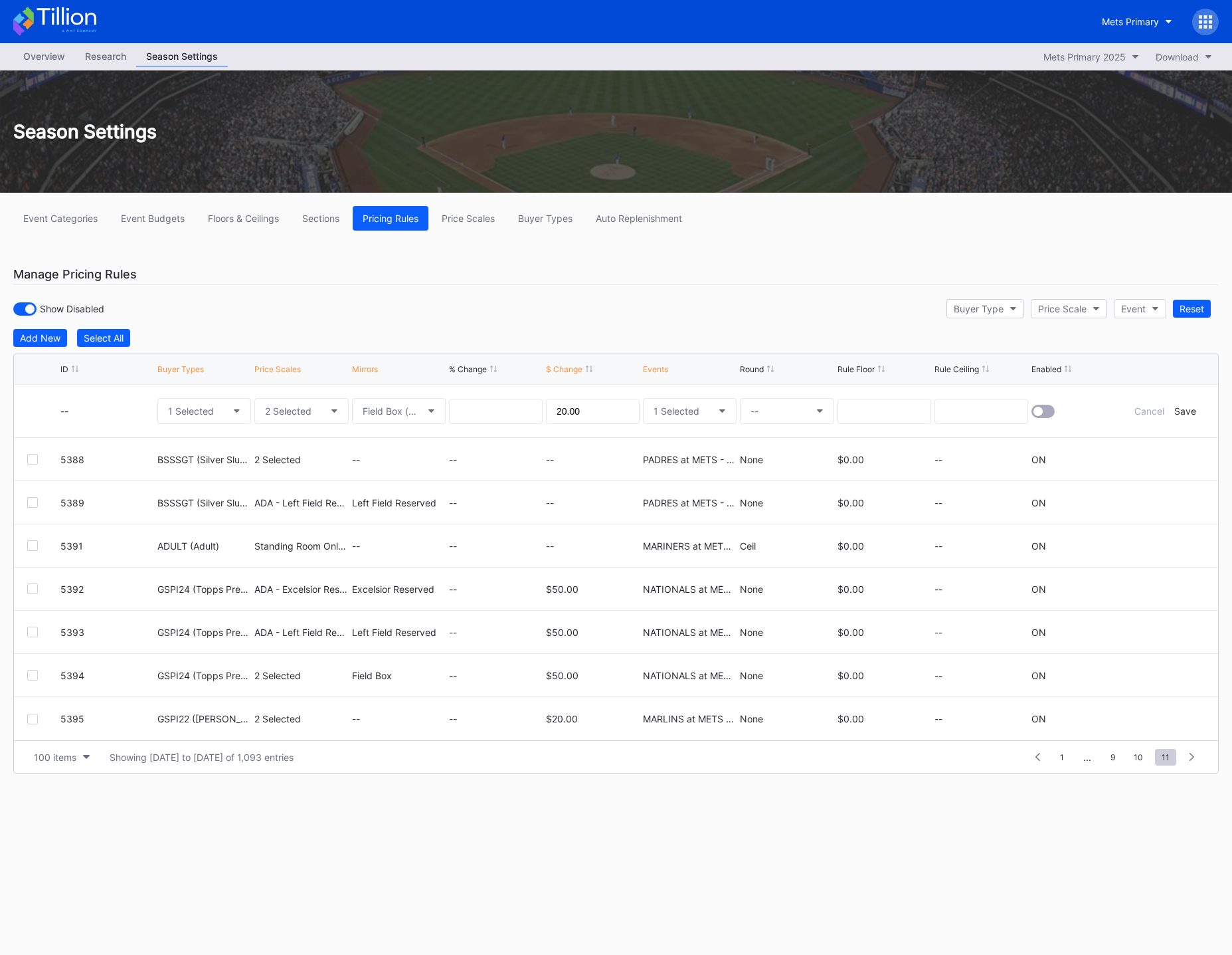
click at [799, 426] on div "--" at bounding box center [786, 411] width 93 height 53
click at [791, 412] on button "--" at bounding box center [786, 411] width 93 height 26
click at [776, 443] on div "None" at bounding box center [763, 448] width 48 height 24
click at [883, 412] on input at bounding box center [884, 412] width 93 height 25
type input "0.00"
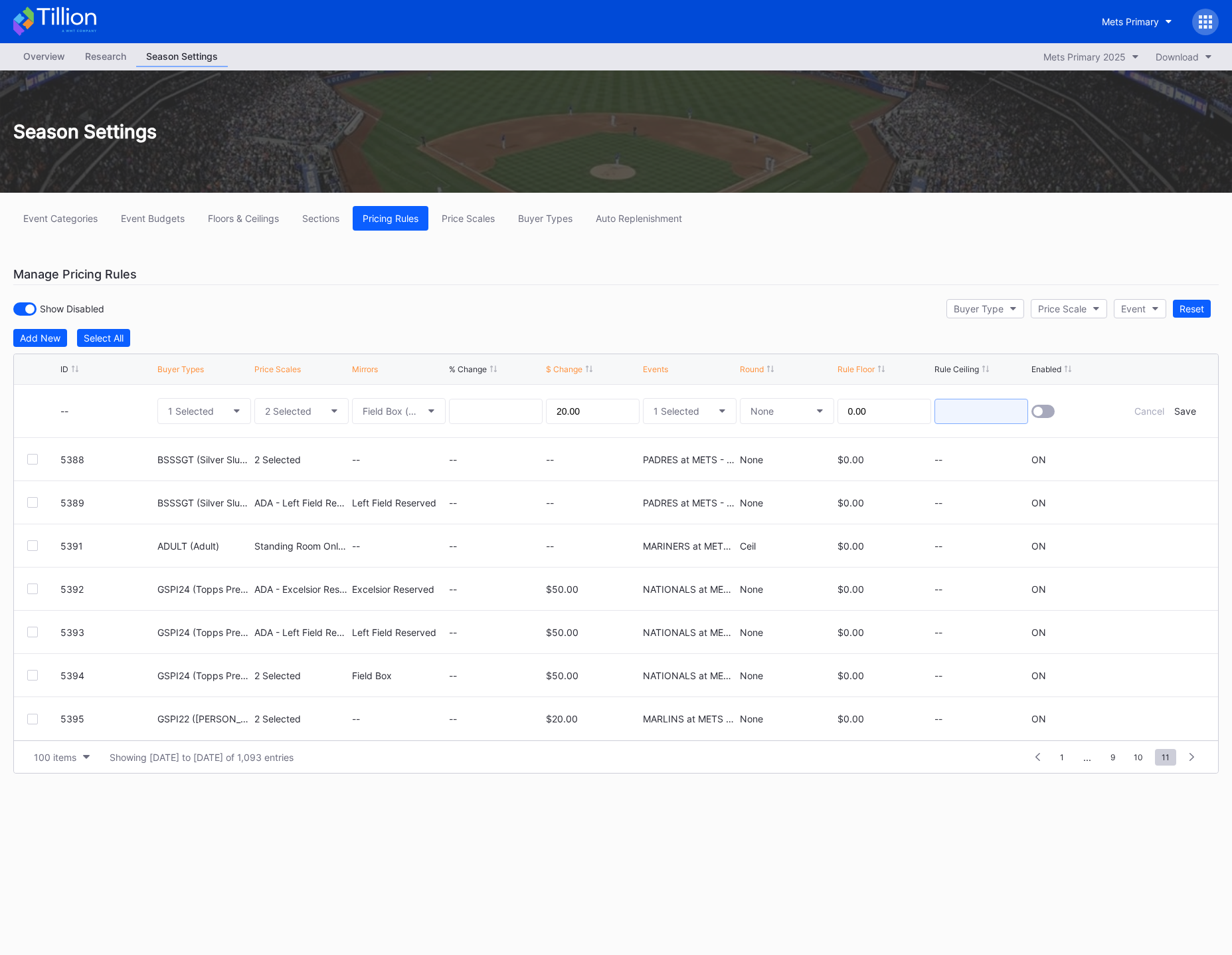
click at [955, 414] on input at bounding box center [981, 412] width 93 height 25
type input "0.00"
click at [1034, 412] on div at bounding box center [1038, 412] width 9 height 9
click at [1189, 408] on div "Save" at bounding box center [1186, 411] width 22 height 11
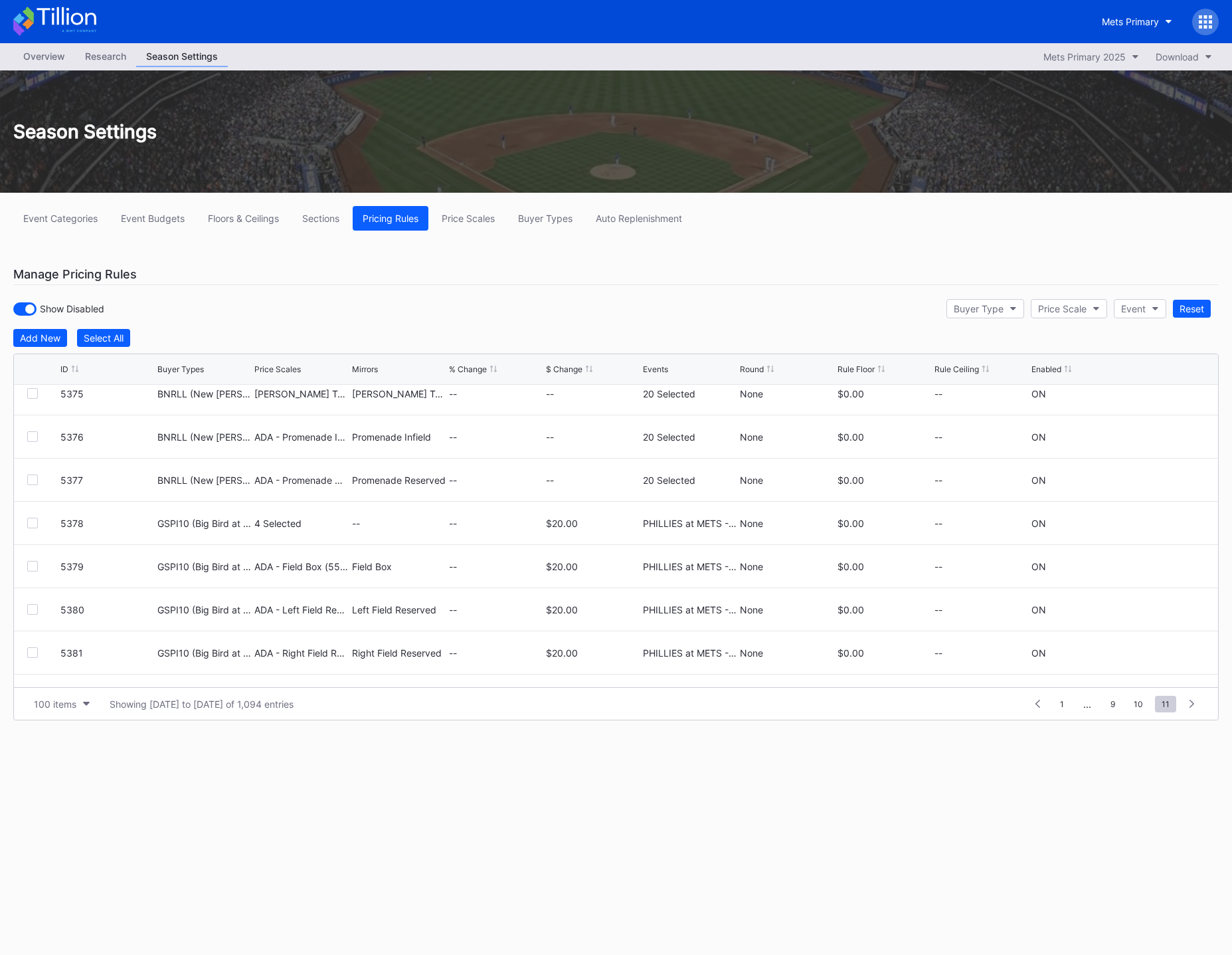
scroll to position [3757, 0]
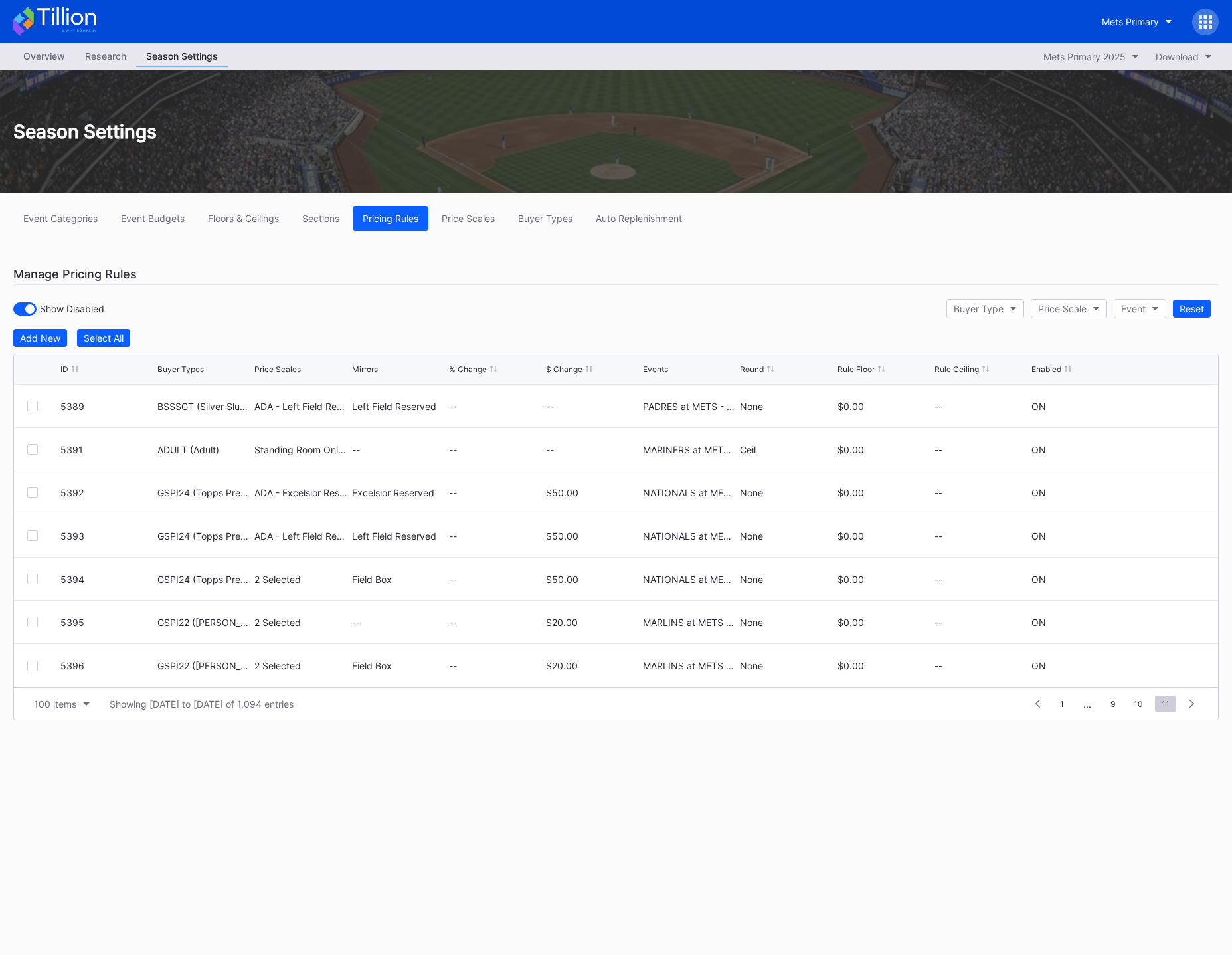
click at [463, 817] on div "Overview Research Season Settings Mets Primary 2025 Download Season Settings Ev…" at bounding box center [616, 499] width 1232 height 912
click at [499, 783] on div "Overview Research Season Settings Mets Primary 2025 Download Season Settings Ev…" at bounding box center [616, 499] width 1232 height 912
click at [957, 807] on div "Overview Research Season Settings Mets Primary 2025 Download Season Settings Ev…" at bounding box center [616, 499] width 1232 height 912
